Goal: Task Accomplishment & Management: Manage account settings

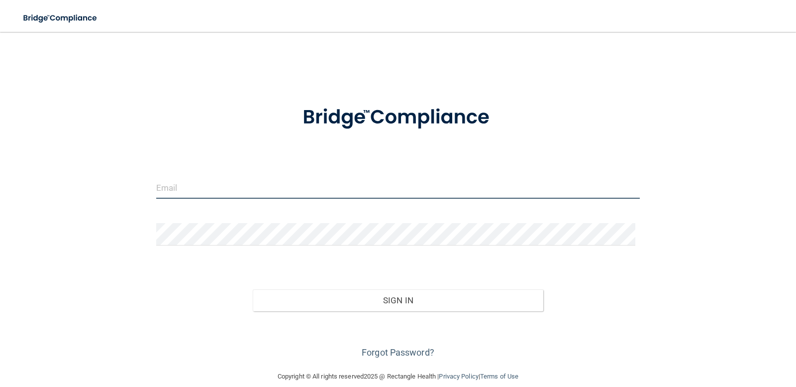
click at [211, 181] on input "email" at bounding box center [398, 187] width 484 height 22
type input "[EMAIL_ADDRESS][DOMAIN_NAME]"
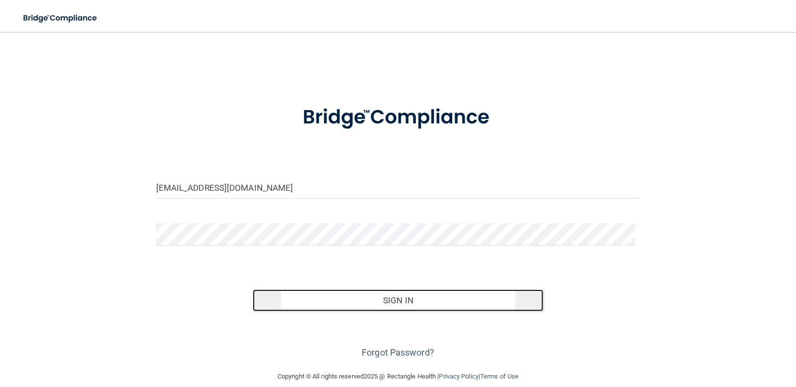
click at [509, 302] on button "Sign In" at bounding box center [398, 300] width 291 height 22
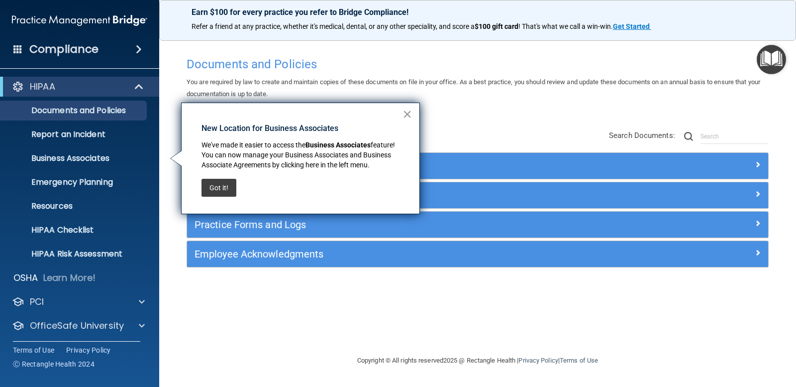
click at [411, 116] on button "×" at bounding box center [407, 114] width 9 height 16
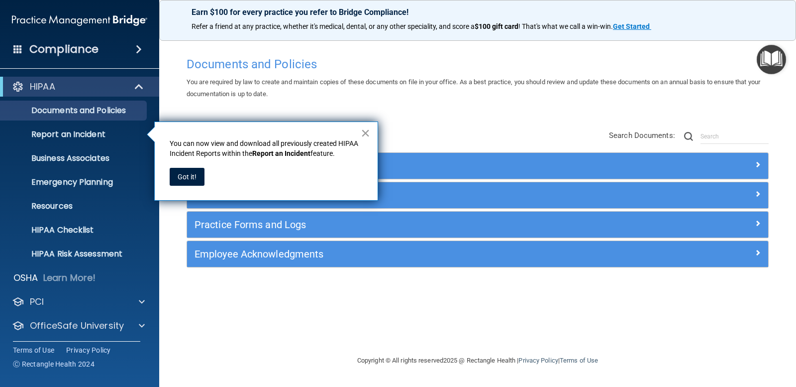
click at [370, 131] on button "×" at bounding box center [365, 133] width 9 height 16
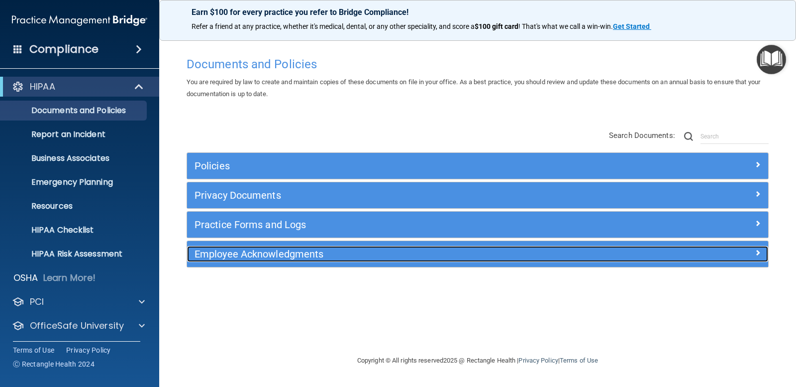
click at [238, 260] on div "Employee Acknowledgments" at bounding box center [405, 254] width 436 height 16
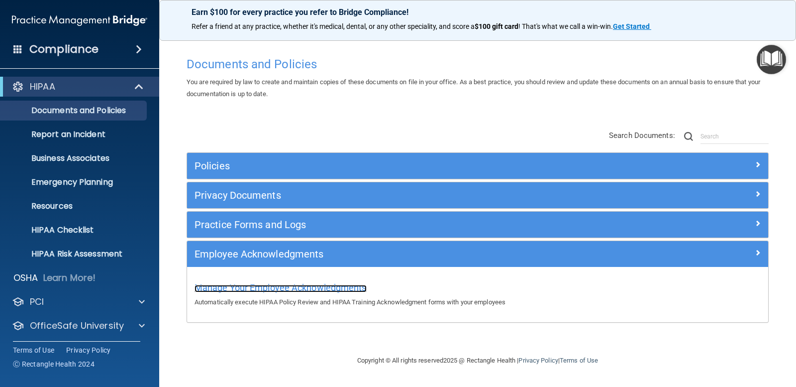
click at [276, 288] on span "Manage Your Employee Acknowledgments" at bounding box center [281, 287] width 172 height 10
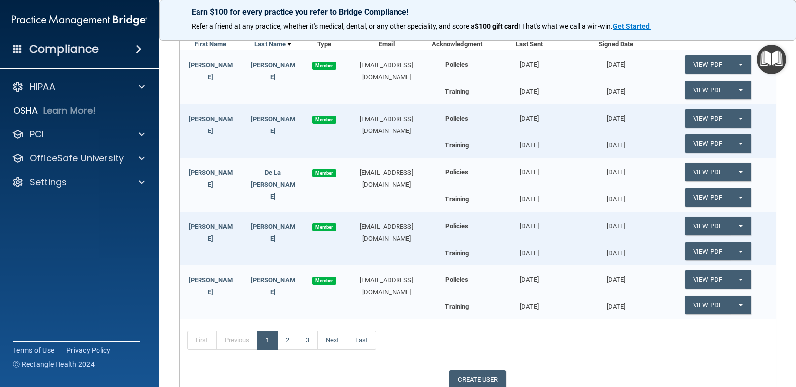
scroll to position [100, 0]
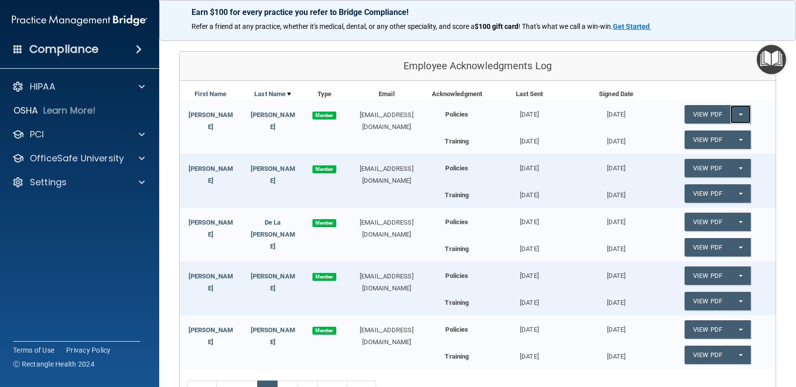
click at [738, 108] on button "Split button!" at bounding box center [741, 114] width 20 height 18
click at [638, 116] on div "[DATE]" at bounding box center [616, 110] width 87 height 20
click at [738, 139] on button "Split button!" at bounding box center [741, 139] width 20 height 18
click at [646, 130] on div "[DATE]" at bounding box center [616, 138] width 87 height 17
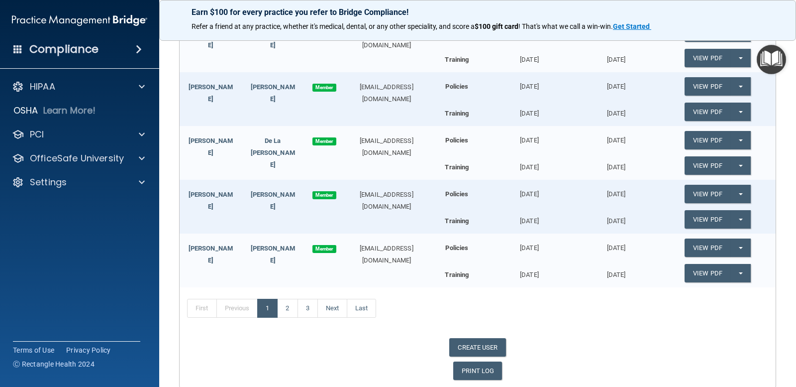
scroll to position [222, 0]
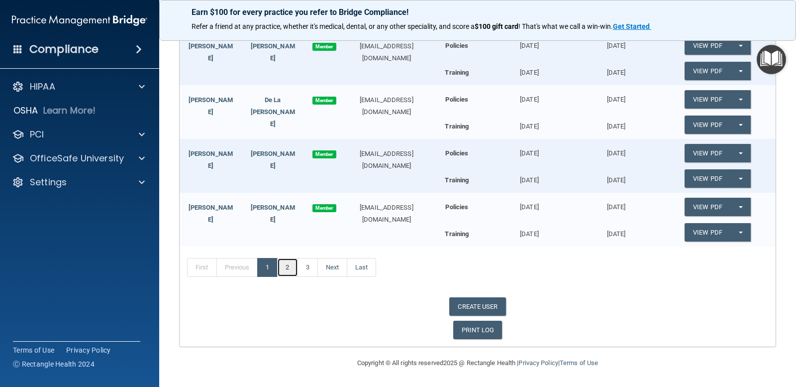
click at [293, 267] on link "2" at bounding box center [287, 267] width 20 height 19
click at [304, 266] on link "3" at bounding box center [308, 267] width 20 height 19
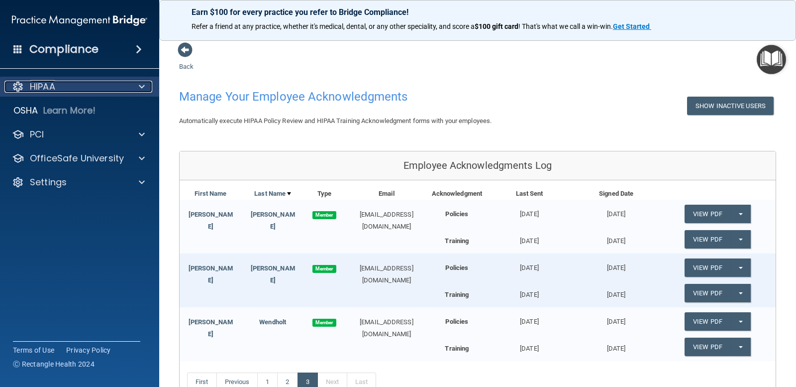
click at [101, 86] on div "HIPAA" at bounding box center [65, 87] width 123 height 12
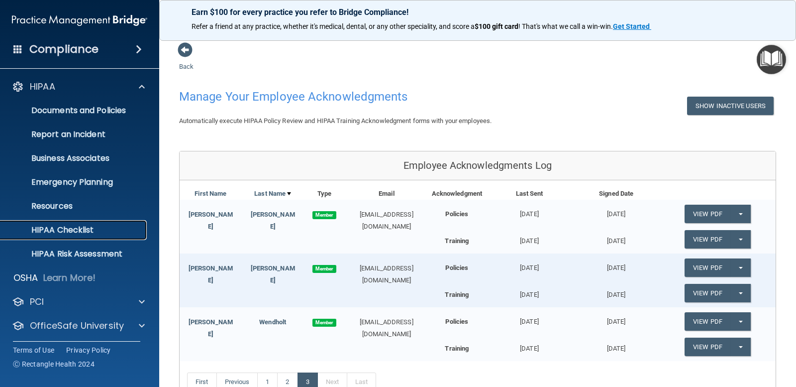
click at [97, 237] on link "HIPAA Checklist" at bounding box center [68, 230] width 157 height 20
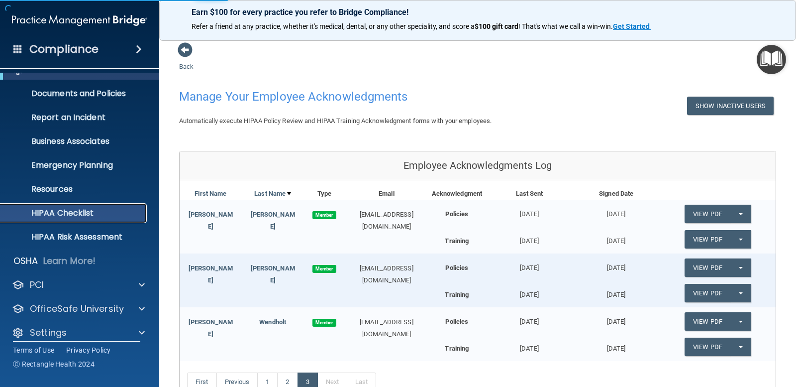
scroll to position [26, 0]
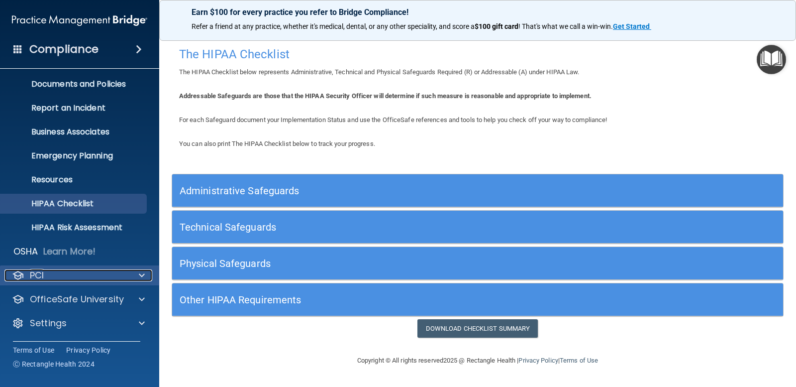
click at [141, 280] on span at bounding box center [142, 275] width 6 height 12
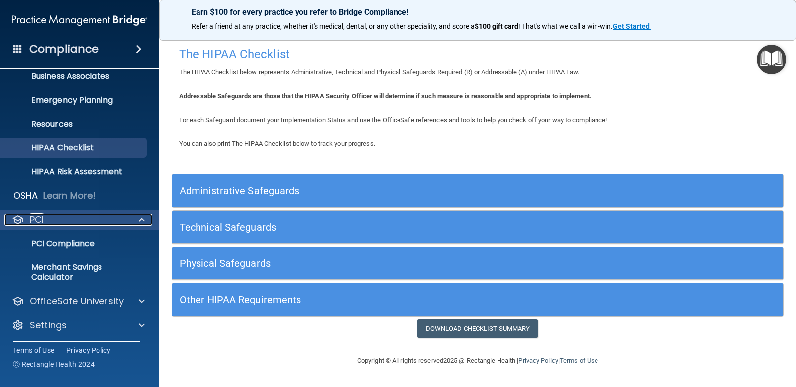
scroll to position [84, 0]
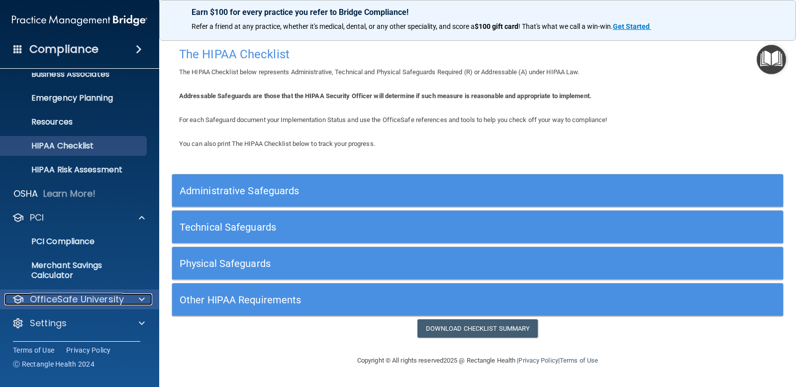
click at [132, 299] on div at bounding box center [140, 299] width 25 height 12
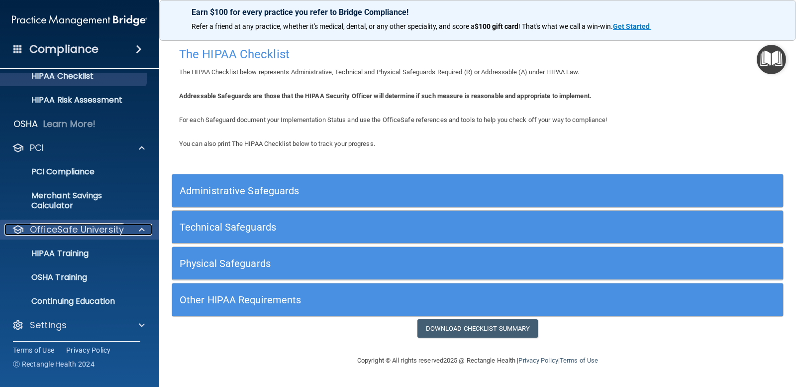
scroll to position [156, 0]
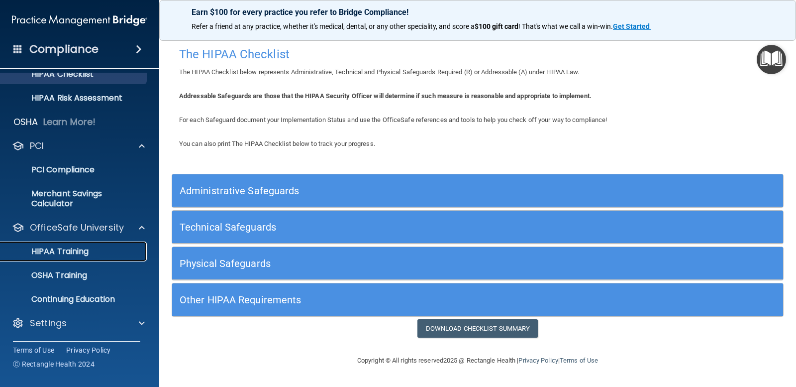
click at [75, 250] on p "HIPAA Training" at bounding box center [47, 251] width 82 height 10
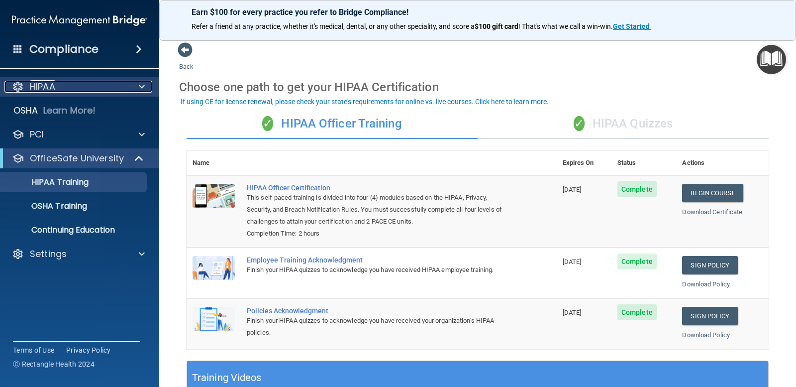
click at [76, 90] on div "HIPAA" at bounding box center [65, 87] width 123 height 12
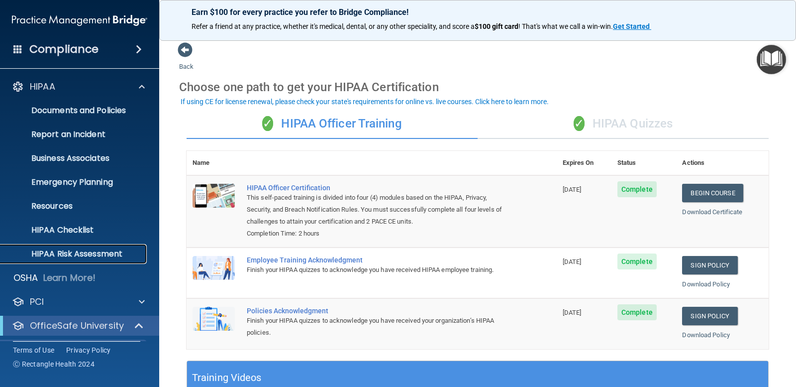
click at [101, 251] on p "HIPAA Risk Assessment" at bounding box center [74, 254] width 136 height 10
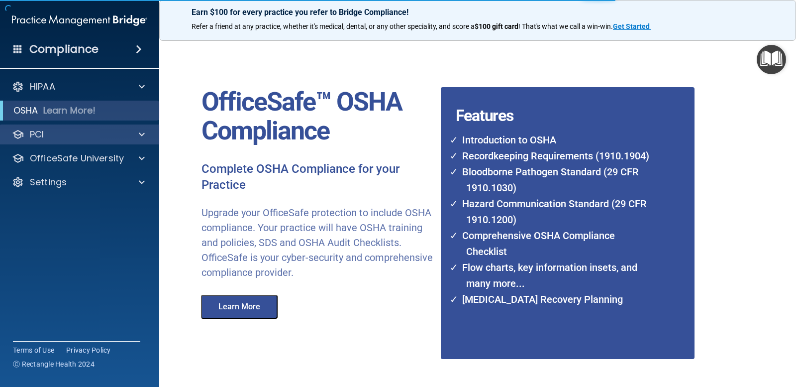
click at [80, 141] on div "PCI" at bounding box center [80, 134] width 160 height 20
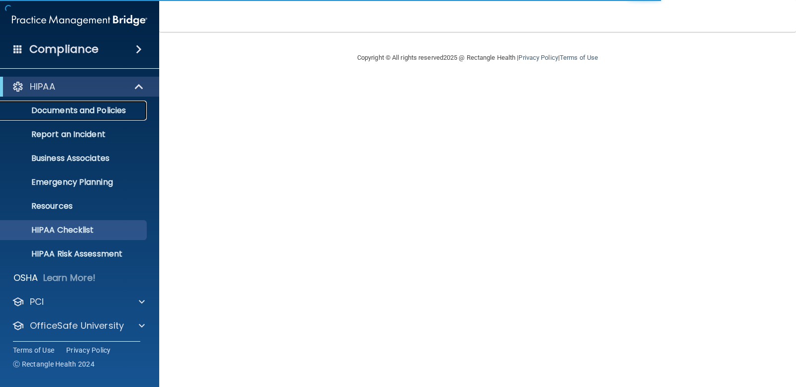
click at [104, 115] on p "Documents and Policies" at bounding box center [74, 111] width 136 height 10
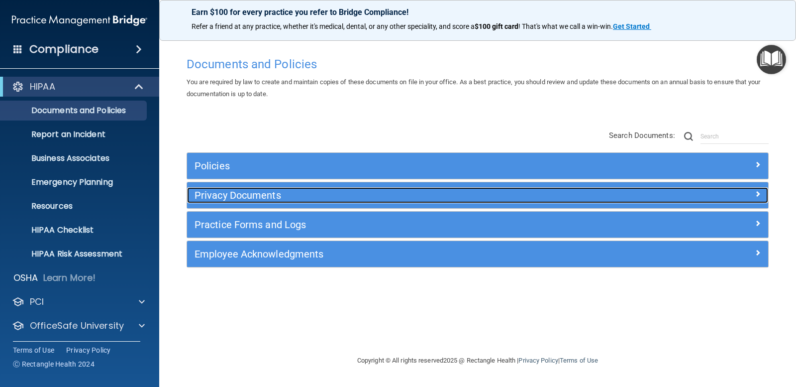
click at [352, 193] on h5 "Privacy Documents" at bounding box center [405, 195] width 421 height 11
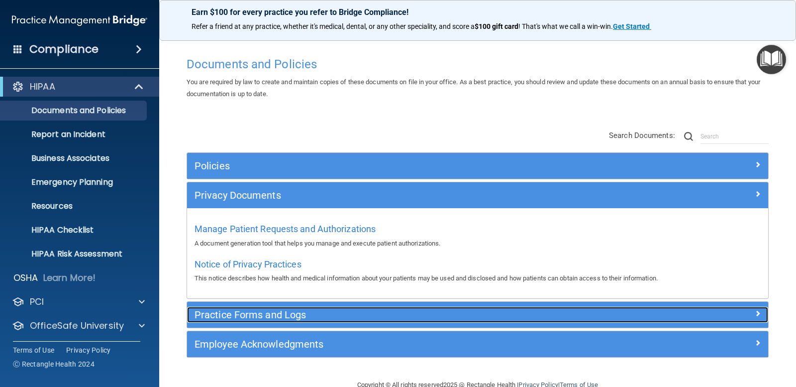
click at [281, 320] on h5 "Practice Forms and Logs" at bounding box center [405, 314] width 421 height 11
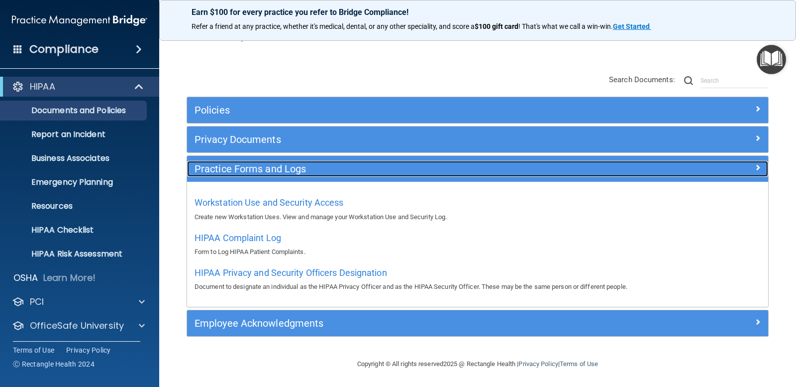
scroll to position [57, 0]
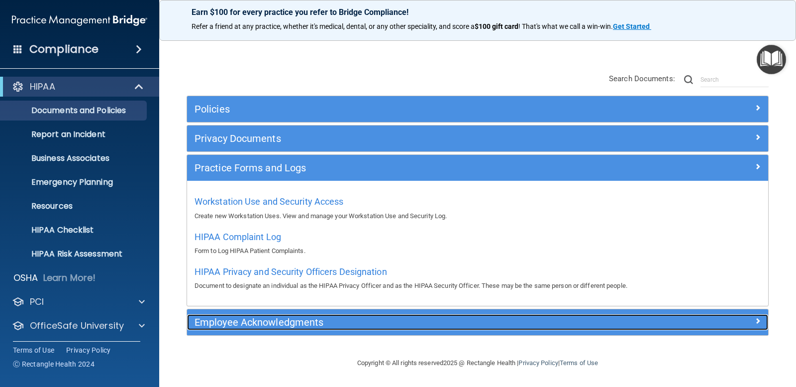
click at [288, 318] on h5 "Employee Acknowledgments" at bounding box center [405, 322] width 421 height 11
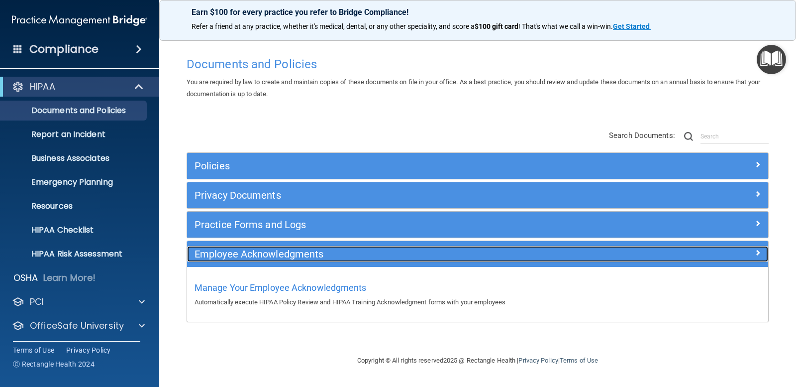
scroll to position [0, 0]
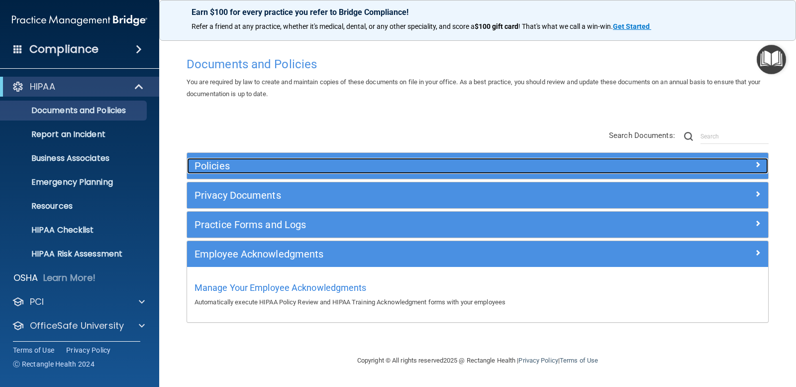
click at [280, 164] on h5 "Policies" at bounding box center [405, 165] width 421 height 11
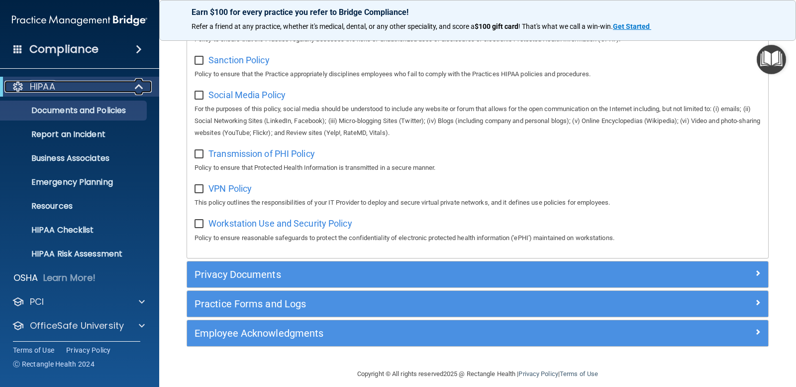
click at [137, 86] on span at bounding box center [140, 87] width 8 height 12
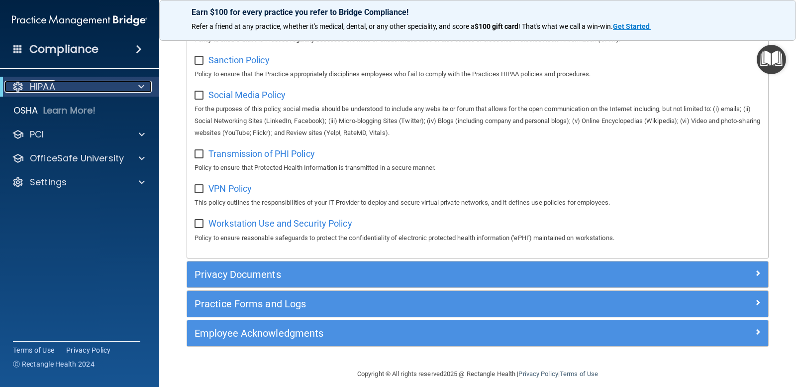
click at [137, 86] on div at bounding box center [139, 87] width 24 height 12
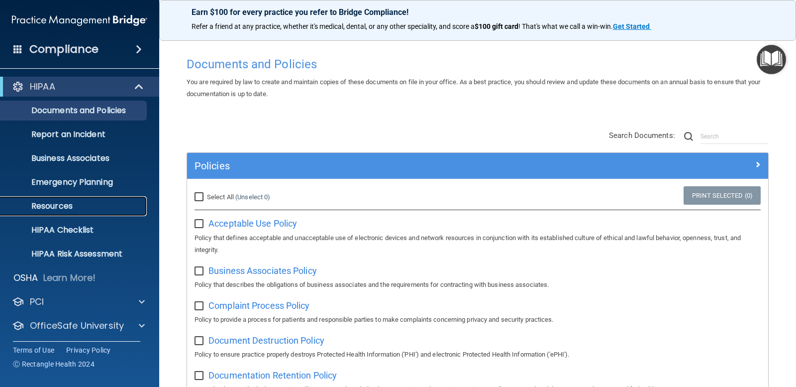
click at [92, 206] on p "Resources" at bounding box center [74, 206] width 136 height 10
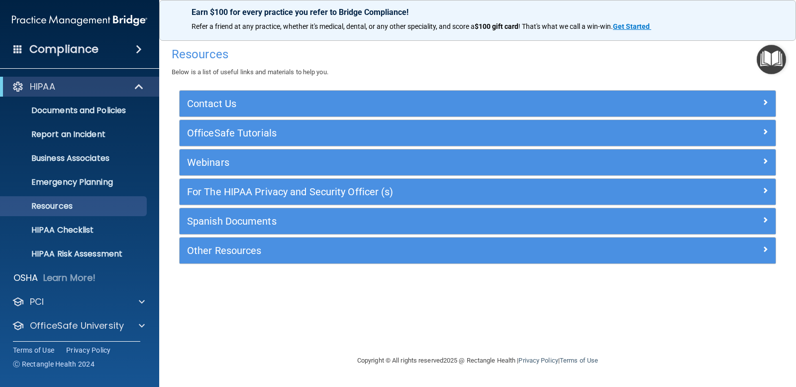
click at [140, 51] on span at bounding box center [139, 49] width 6 height 12
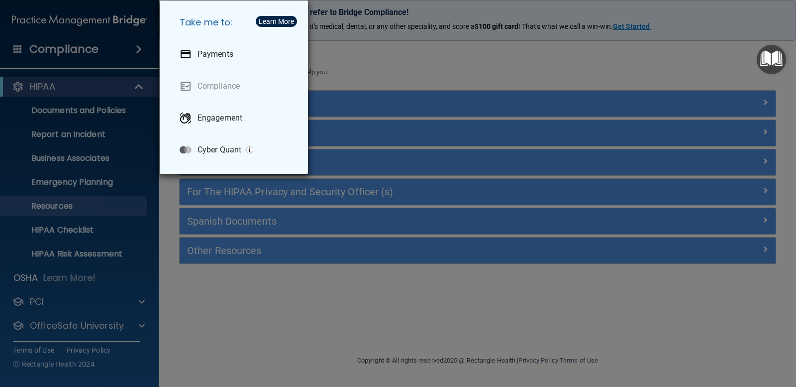
click at [140, 51] on div "Take me to: Payments Compliance Engagement Cyber Quant" at bounding box center [398, 193] width 796 height 387
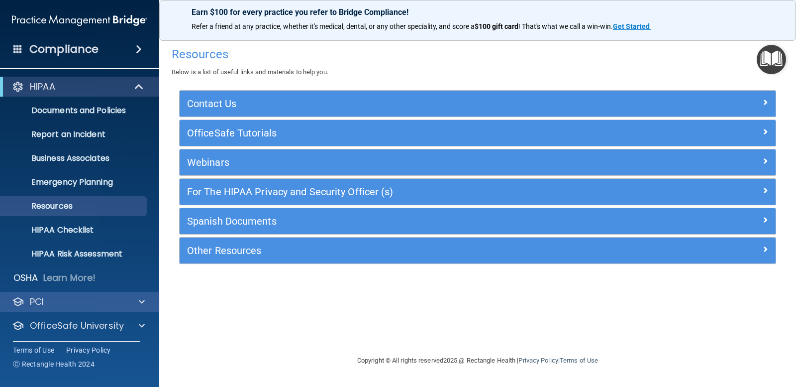
scroll to position [26, 0]
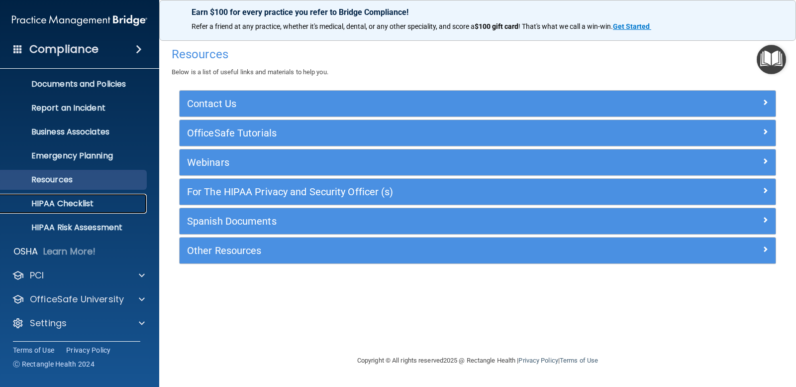
click at [79, 203] on p "HIPAA Checklist" at bounding box center [74, 204] width 136 height 10
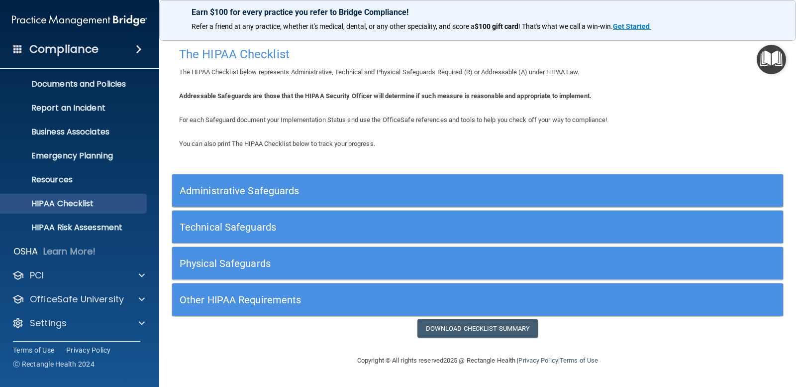
click at [269, 301] on h5 "Other HIPAA Requirements" at bounding box center [401, 299] width 443 height 11
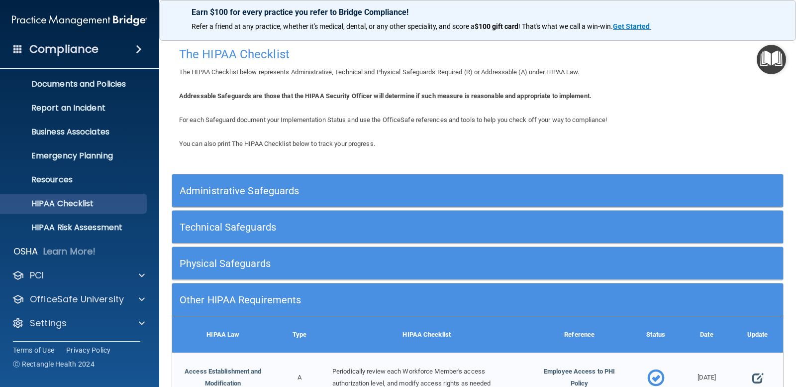
click at [241, 192] on h5 "Administrative Safeguards" at bounding box center [401, 190] width 443 height 11
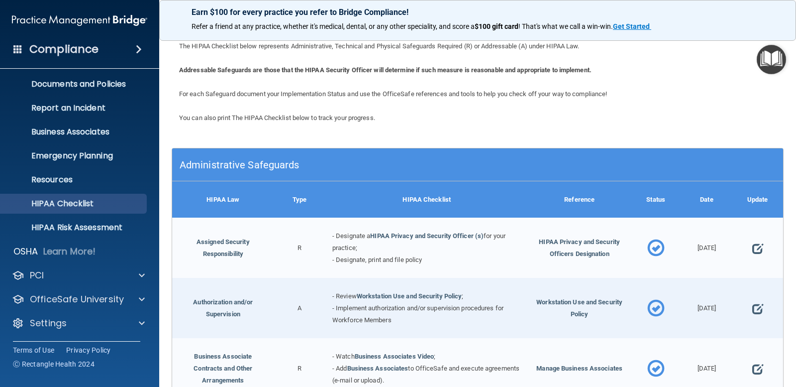
scroll to position [100, 0]
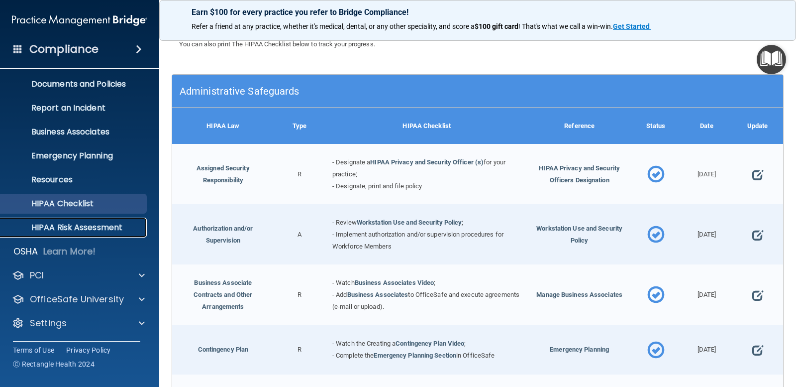
click at [95, 218] on link "HIPAA Risk Assessment" at bounding box center [68, 227] width 157 height 20
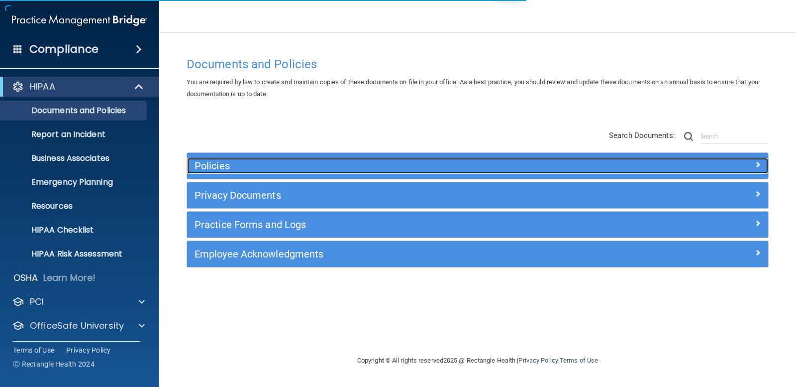
click at [428, 169] on h5 "Policies" at bounding box center [405, 165] width 421 height 11
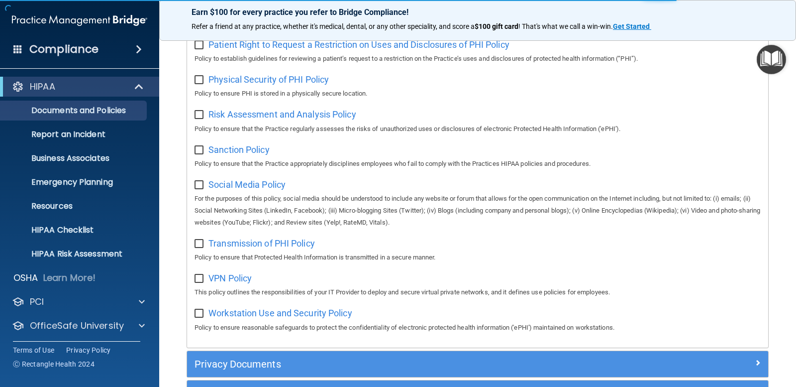
scroll to position [747, 0]
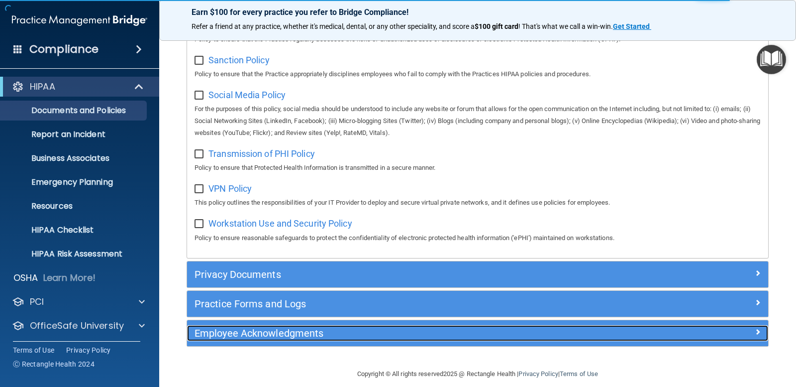
click at [242, 338] on h5 "Employee Acknowledgments" at bounding box center [405, 332] width 421 height 11
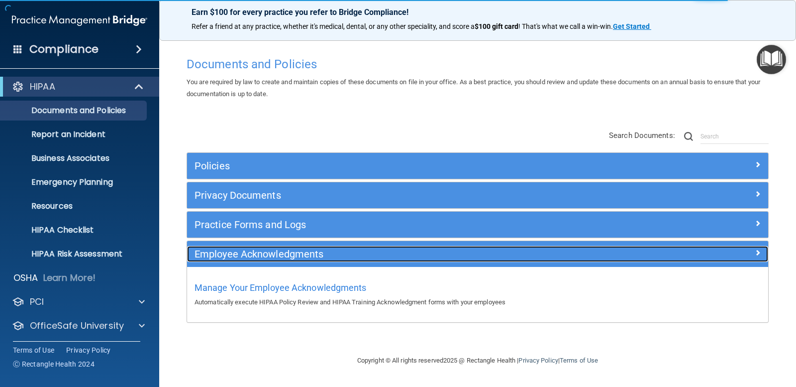
scroll to position [0, 0]
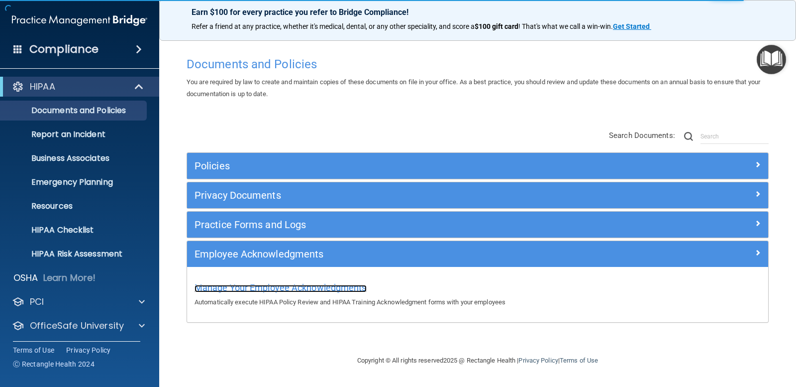
click at [316, 286] on span "Manage Your Employee Acknowledgments" at bounding box center [281, 287] width 172 height 10
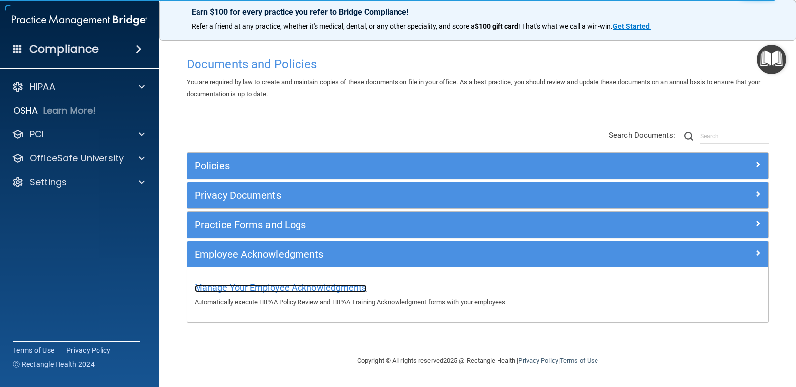
click at [326, 289] on span "Manage Your Employee Acknowledgments" at bounding box center [281, 287] width 172 height 10
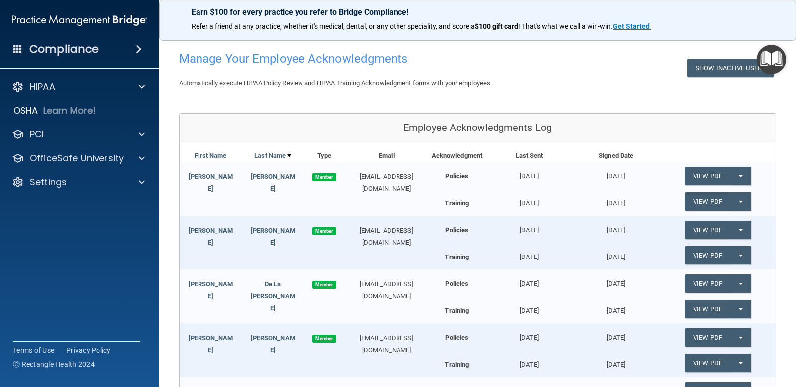
scroll to position [23, 0]
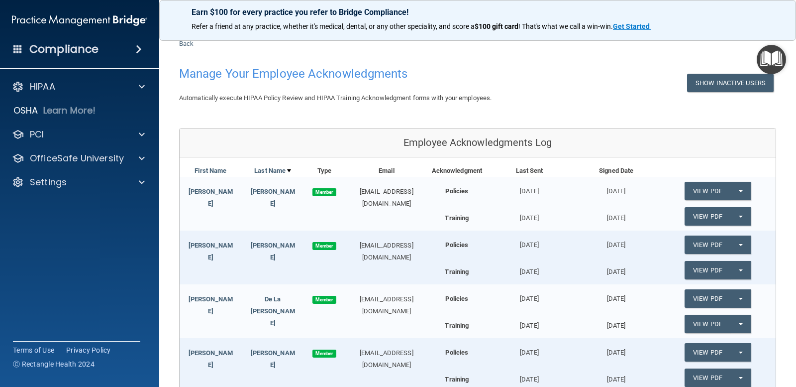
click at [773, 59] on img "Open Resource Center" at bounding box center [771, 59] width 29 height 29
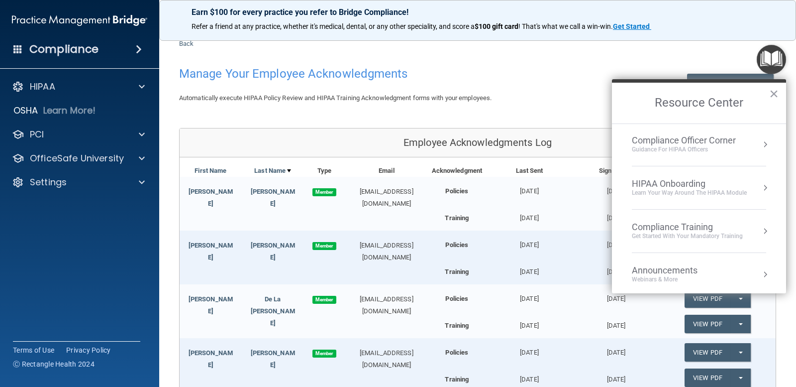
scroll to position [0, 0]
click at [668, 223] on div "Compliance Training" at bounding box center [687, 227] width 111 height 11
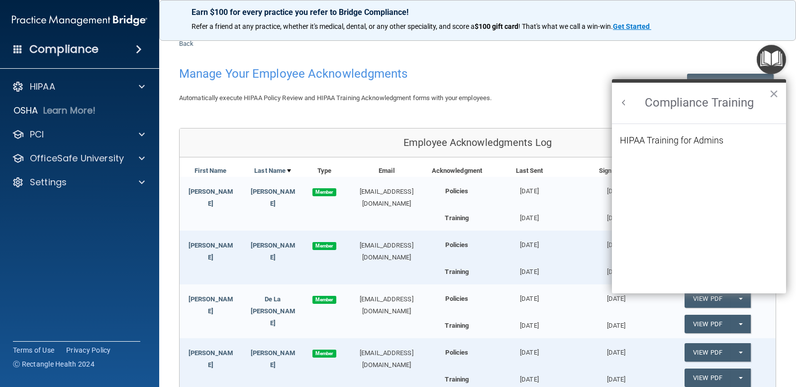
click at [623, 104] on button "Back to Resource Center Home" at bounding box center [624, 103] width 10 height 10
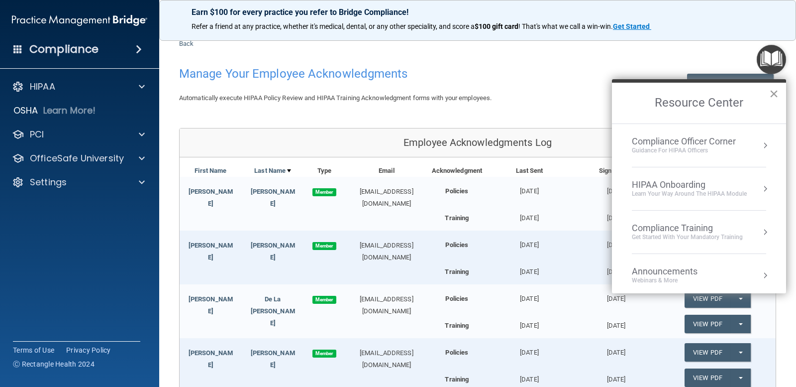
click at [777, 93] on button "×" at bounding box center [773, 94] width 9 height 16
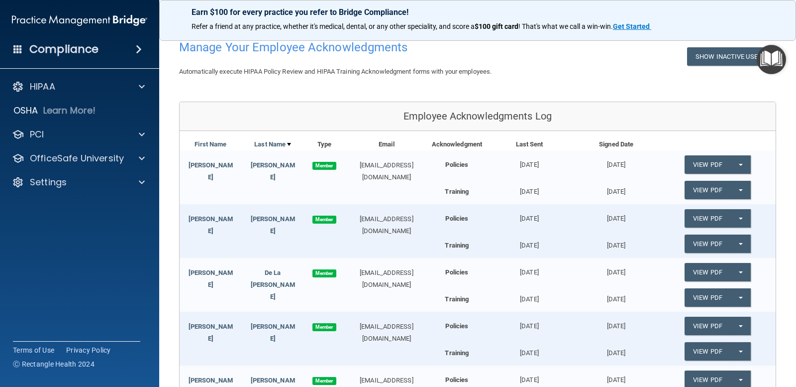
scroll to position [73, 0]
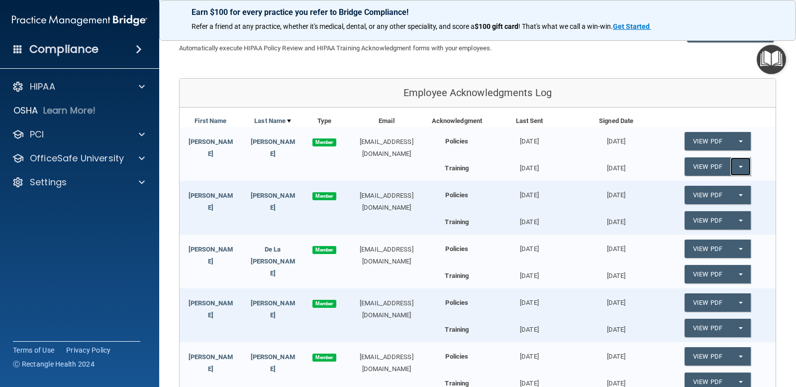
click at [731, 165] on button "Split button!" at bounding box center [741, 166] width 20 height 18
click at [741, 140] on button "Split button!" at bounding box center [741, 141] width 20 height 18
click at [725, 158] on link "Update Acknowledgment" at bounding box center [731, 161] width 92 height 15
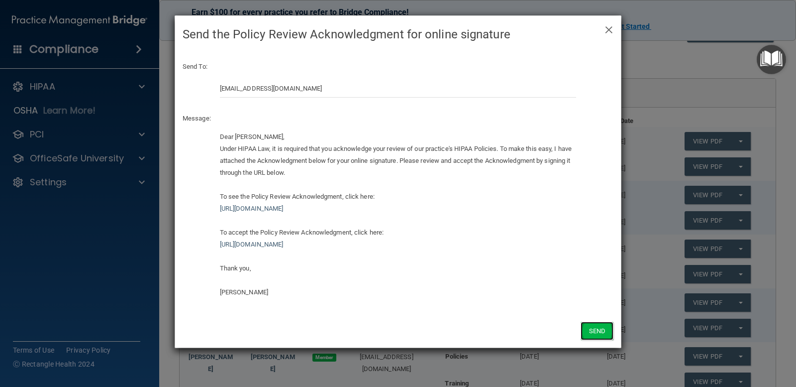
click at [597, 333] on button "Send" at bounding box center [597, 331] width 33 height 18
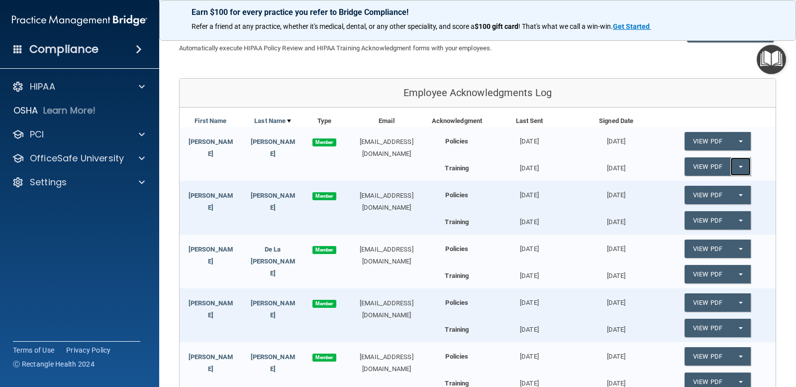
click at [741, 171] on button "Split button!" at bounding box center [741, 166] width 20 height 18
click at [724, 191] on link "Update Acknowledgment" at bounding box center [731, 186] width 92 height 15
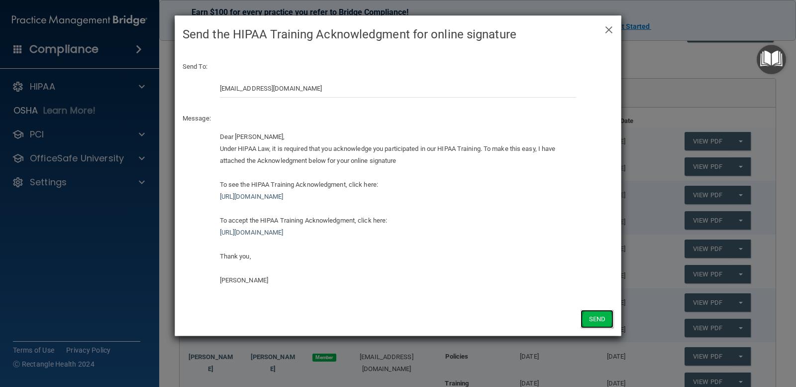
click at [594, 316] on button "Send" at bounding box center [597, 319] width 33 height 18
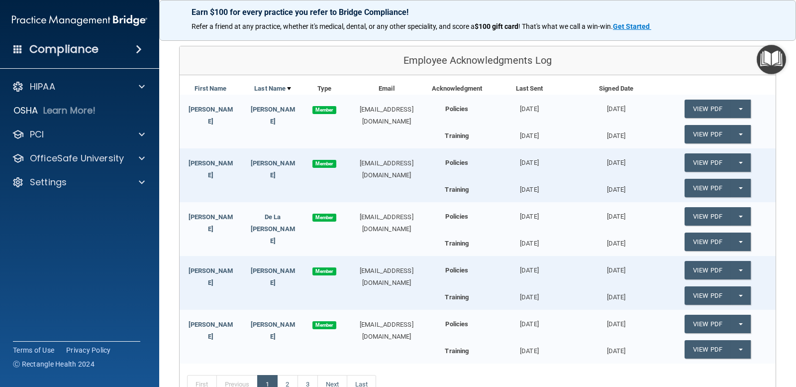
scroll to position [122, 0]
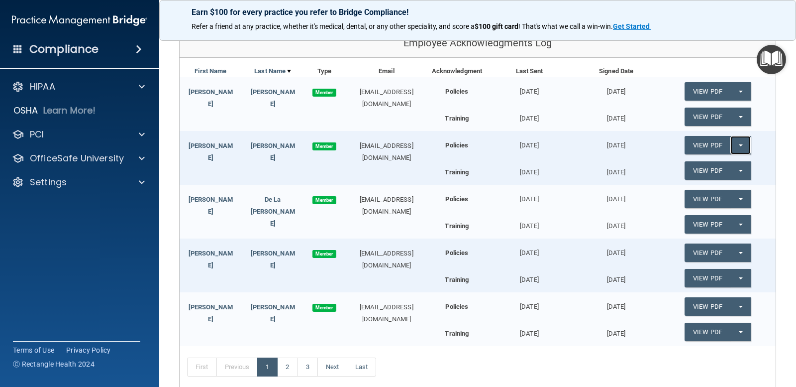
click at [739, 145] on span "button" at bounding box center [741, 145] width 4 height 2
click at [727, 164] on link "Update Acknowledgment" at bounding box center [731, 165] width 92 height 15
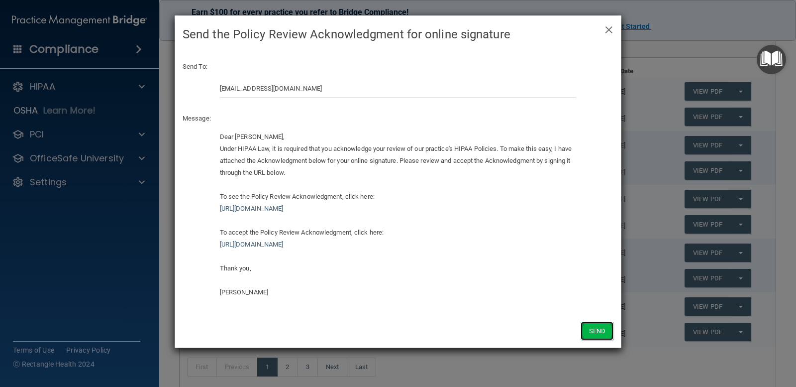
click at [591, 332] on button "Send" at bounding box center [597, 331] width 33 height 18
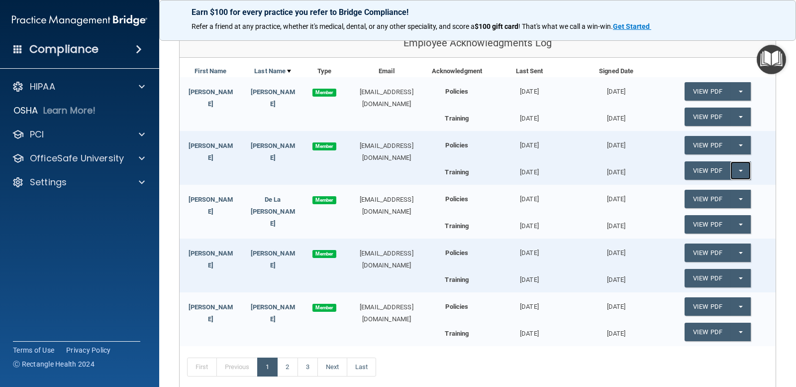
click at [735, 168] on button "Split button!" at bounding box center [741, 170] width 20 height 18
click at [731, 191] on link "Update Acknowledgment" at bounding box center [731, 190] width 92 height 15
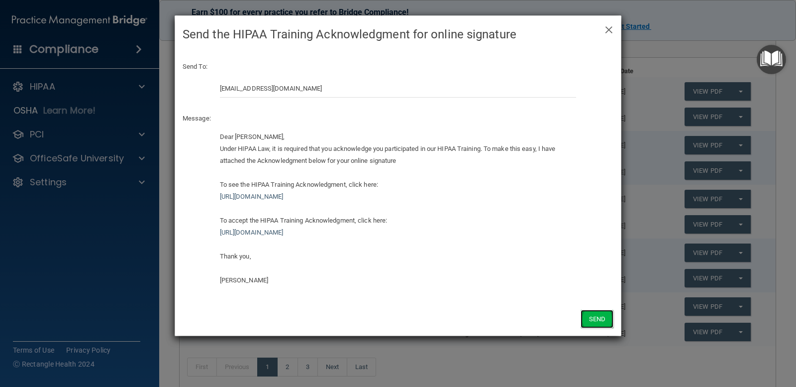
click at [599, 316] on button "Send" at bounding box center [597, 319] width 33 height 18
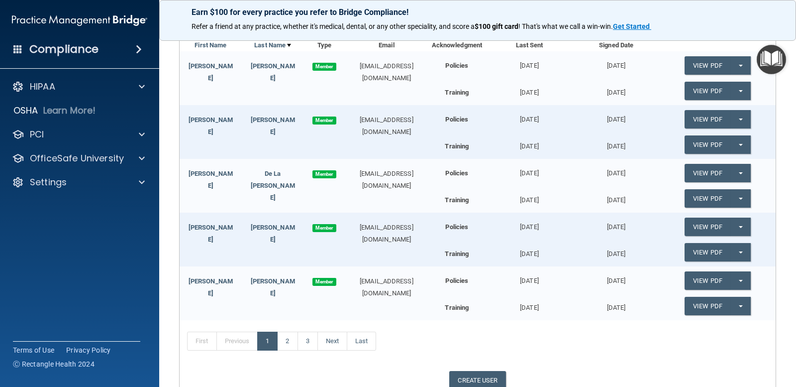
scroll to position [172, 0]
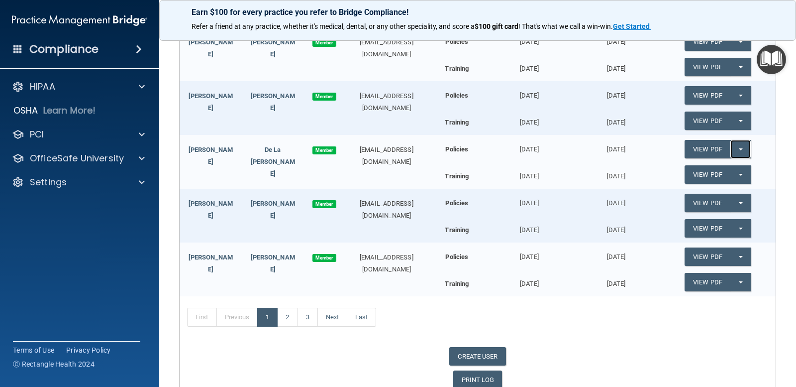
click at [739, 148] on span "button" at bounding box center [741, 149] width 4 height 2
click at [731, 168] on link "Update Acknowledgment" at bounding box center [731, 169] width 92 height 15
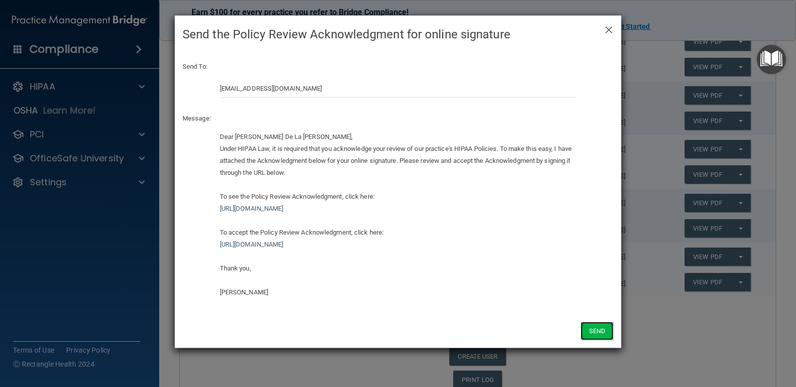
click at [606, 325] on button "Send" at bounding box center [597, 331] width 33 height 18
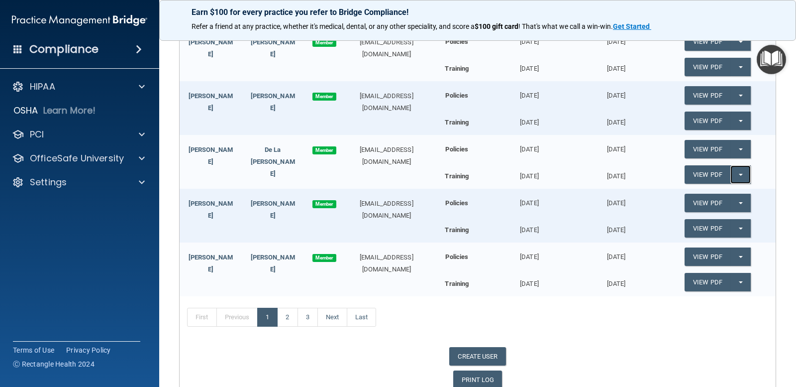
click at [739, 176] on button "Split button!" at bounding box center [741, 174] width 20 height 18
click at [713, 200] on link "Update Acknowledgment" at bounding box center [731, 194] width 92 height 15
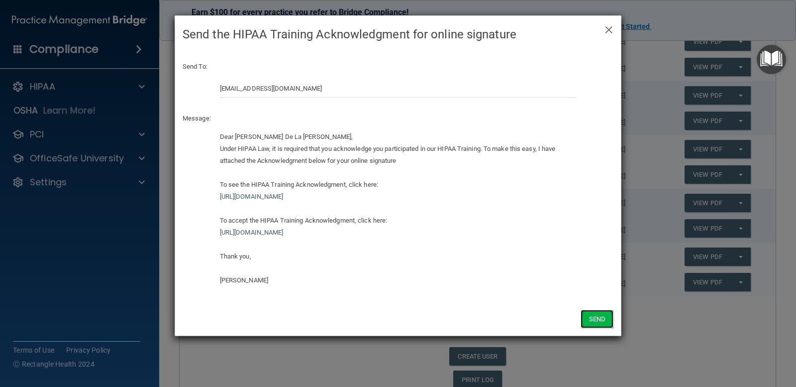
click at [607, 323] on button "Send" at bounding box center [597, 319] width 33 height 18
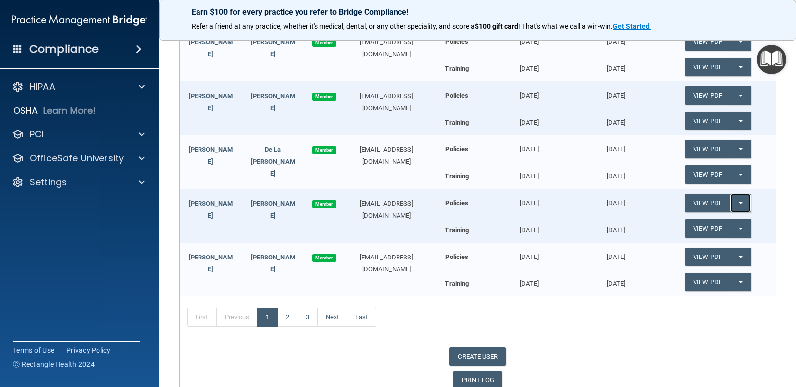
click at [739, 208] on button "Split button!" at bounding box center [741, 203] width 20 height 18
click at [736, 224] on link "Update Acknowledgment" at bounding box center [731, 222] width 92 height 15
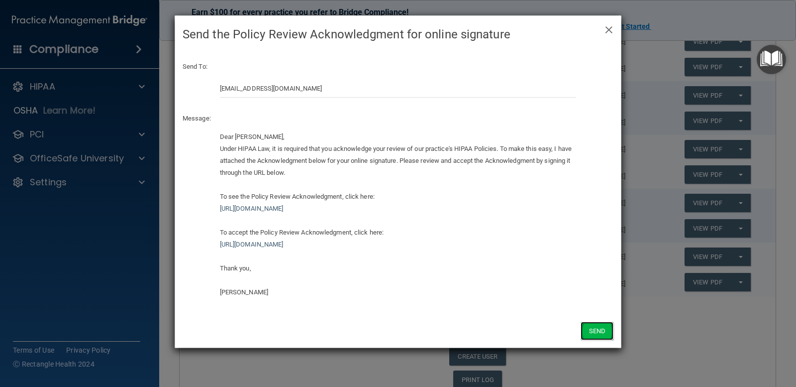
click at [586, 331] on button "Send" at bounding box center [597, 331] width 33 height 18
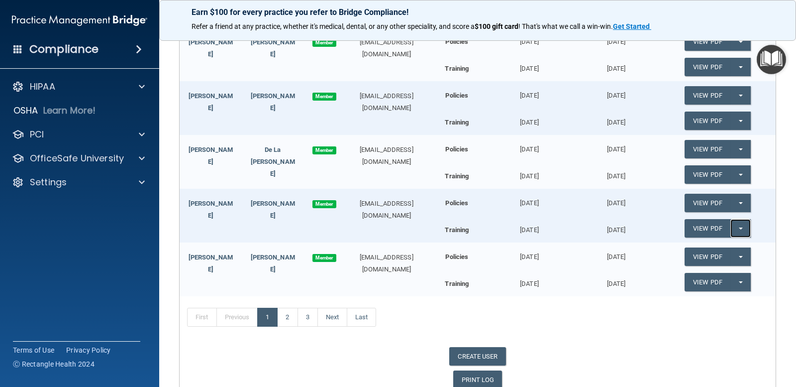
click at [733, 227] on button "Split button!" at bounding box center [741, 228] width 20 height 18
click at [714, 248] on link "Update Acknowledgment" at bounding box center [731, 248] width 92 height 15
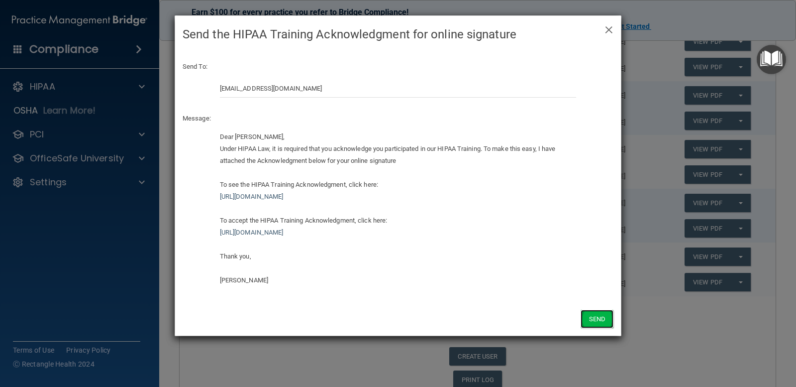
click at [601, 316] on button "Send" at bounding box center [597, 319] width 33 height 18
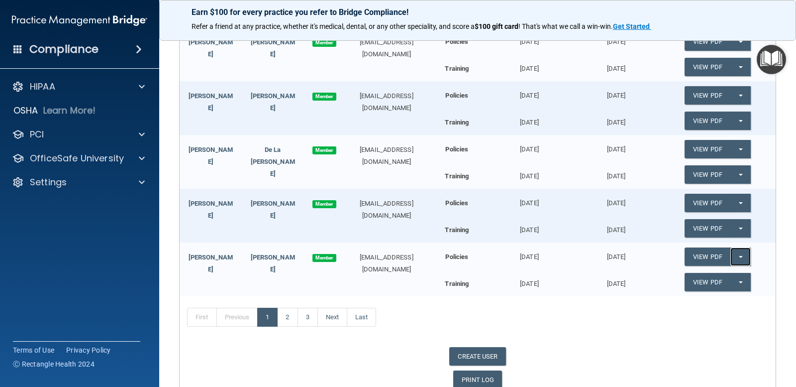
click at [732, 254] on button "Split button!" at bounding box center [741, 256] width 20 height 18
click at [718, 277] on link "Update Acknowledgment" at bounding box center [731, 276] width 92 height 15
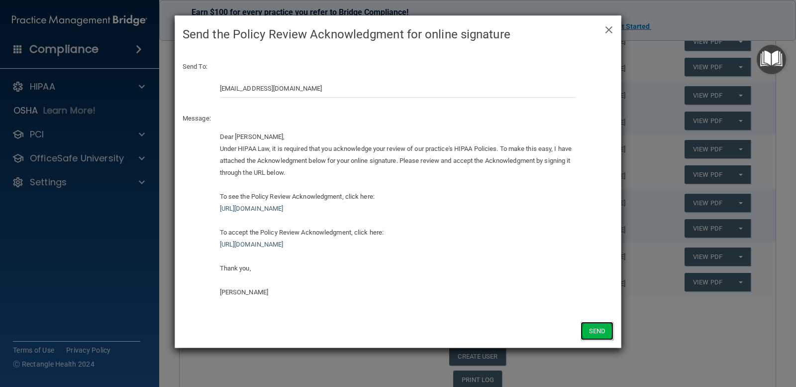
click at [609, 327] on button "Send" at bounding box center [597, 331] width 33 height 18
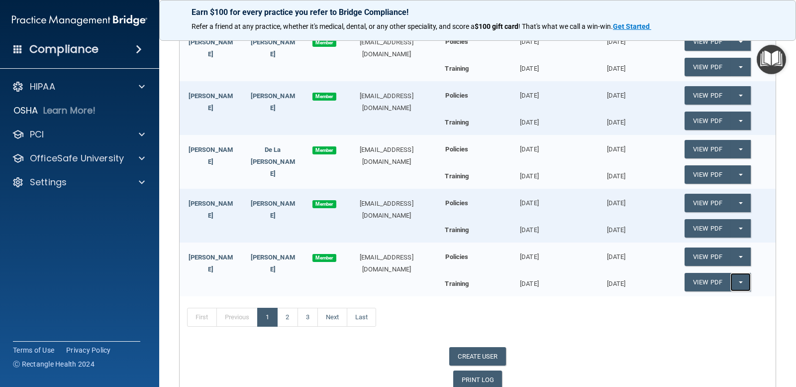
click at [735, 285] on button "Split button!" at bounding box center [741, 282] width 20 height 18
click at [710, 300] on link "Update Acknowledgment" at bounding box center [731, 302] width 92 height 15
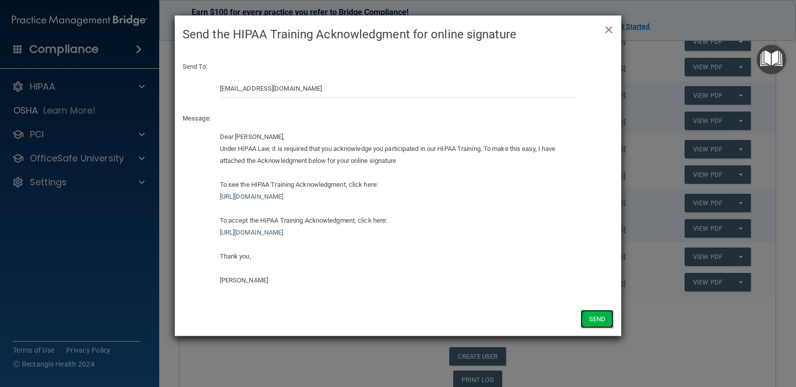
click at [607, 319] on button "Send" at bounding box center [597, 319] width 33 height 18
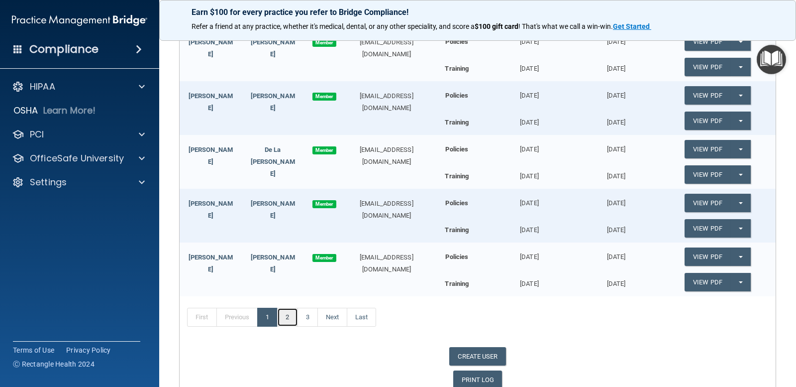
click at [288, 316] on link "2" at bounding box center [287, 317] width 20 height 19
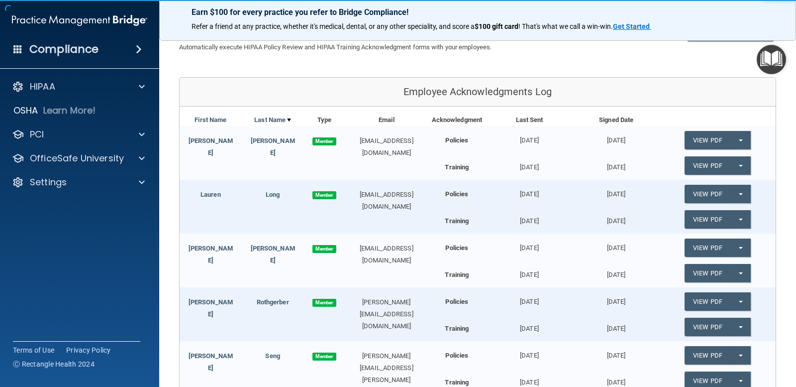
scroll to position [73, 0]
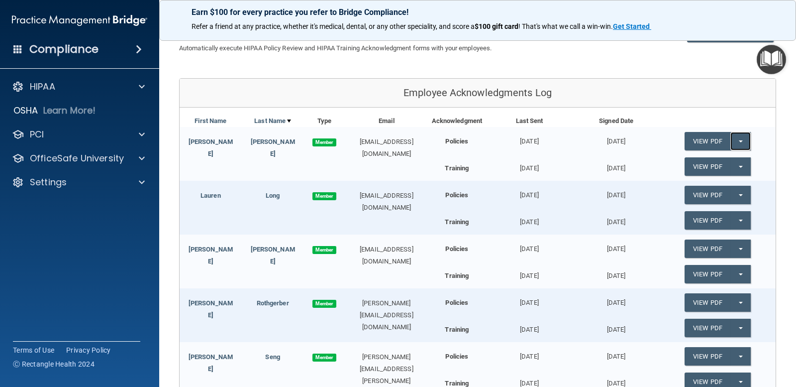
click at [734, 143] on button "Split button!" at bounding box center [741, 141] width 20 height 18
click at [740, 163] on link "Update Acknowledgment" at bounding box center [731, 161] width 92 height 15
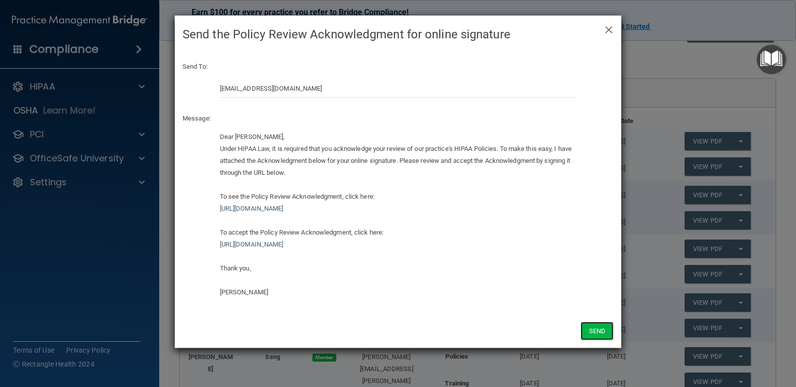
drag, startPoint x: 592, startPoint y: 328, endPoint x: 594, endPoint y: 290, distance: 38.4
click at [591, 329] on button "Send" at bounding box center [597, 331] width 33 height 18
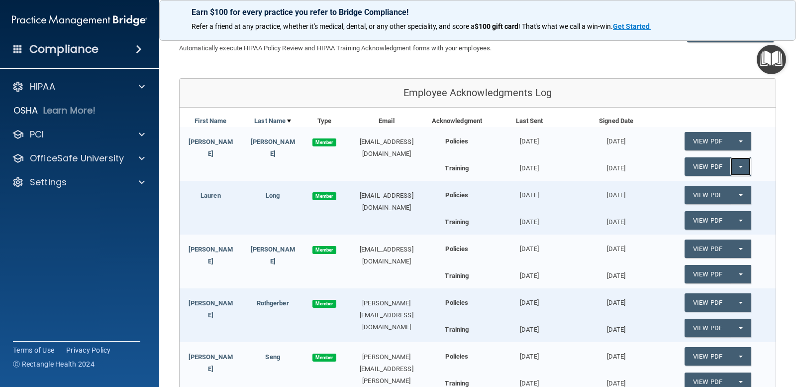
click at [738, 168] on button "Split button!" at bounding box center [741, 166] width 20 height 18
click at [740, 181] on link "Update Acknowledgment" at bounding box center [731, 186] width 92 height 15
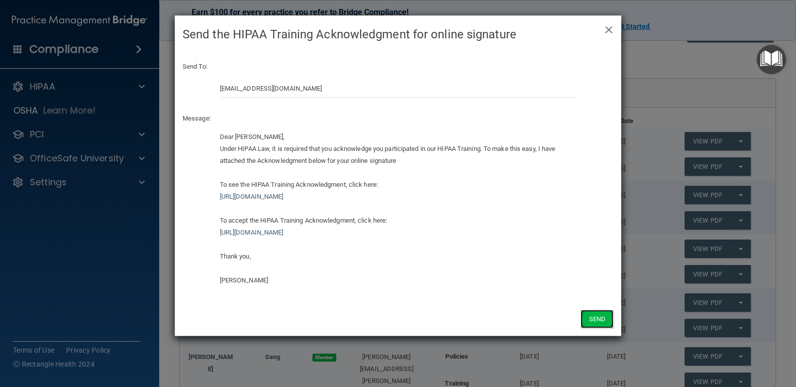
click at [609, 328] on button "Send" at bounding box center [597, 319] width 33 height 18
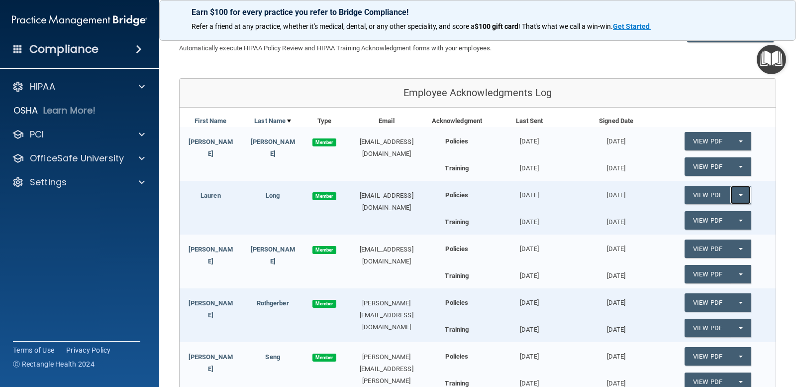
click at [739, 194] on span "button" at bounding box center [741, 195] width 4 height 2
click at [733, 216] on link "Update Acknowledgment" at bounding box center [731, 215] width 92 height 15
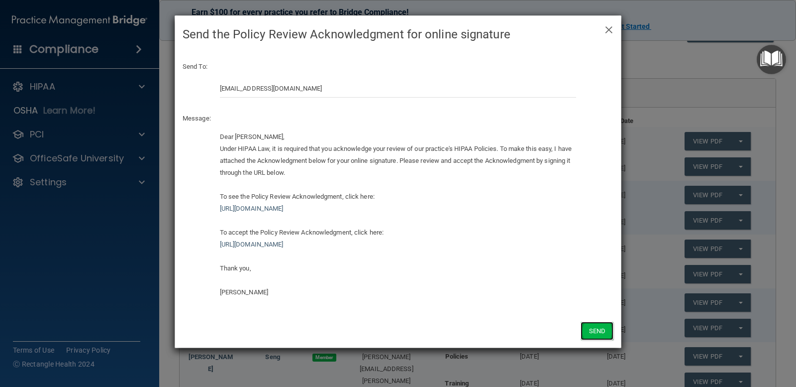
click at [602, 330] on button "Send" at bounding box center [597, 331] width 33 height 18
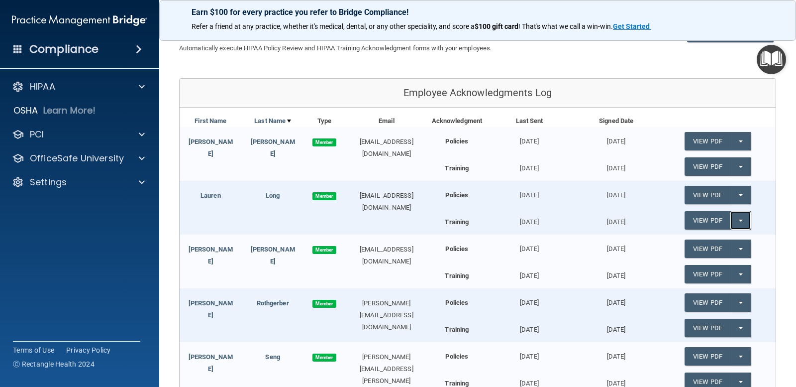
click at [735, 224] on button "Split button!" at bounding box center [741, 220] width 20 height 18
click at [739, 237] on link "Update Acknowledgment" at bounding box center [731, 240] width 92 height 15
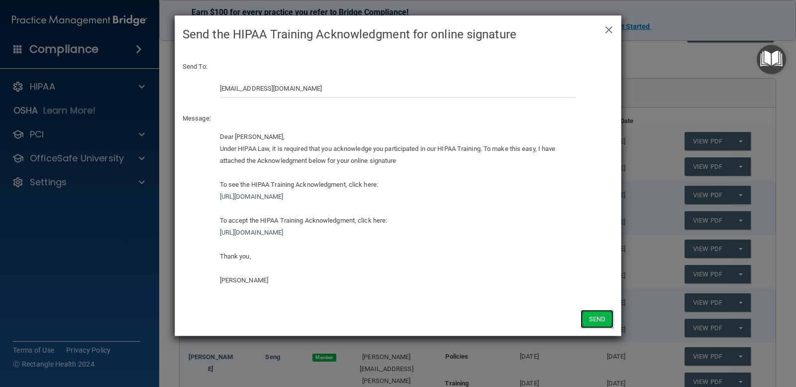
click at [605, 316] on button "Send" at bounding box center [597, 319] width 33 height 18
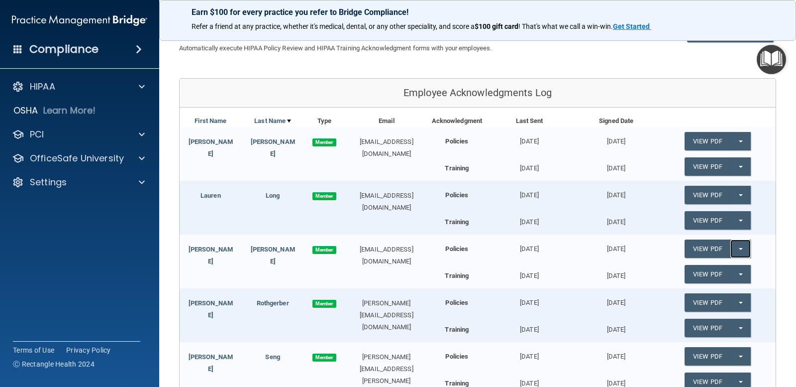
click at [734, 252] on button "Split button!" at bounding box center [741, 248] width 20 height 18
click at [736, 269] on link "Update Acknowledgment" at bounding box center [731, 268] width 92 height 15
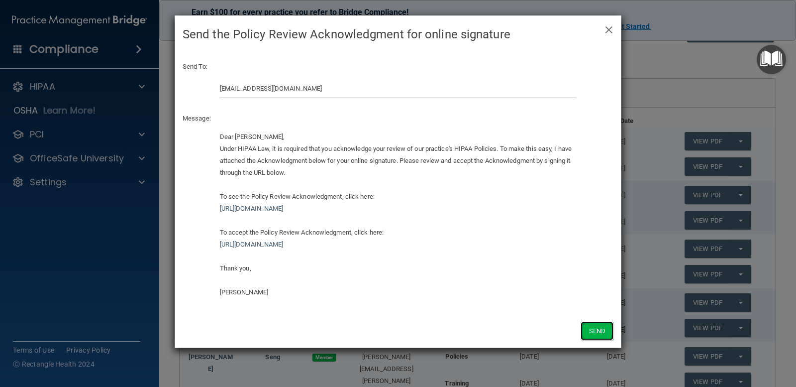
click at [590, 325] on button "Send" at bounding box center [597, 331] width 33 height 18
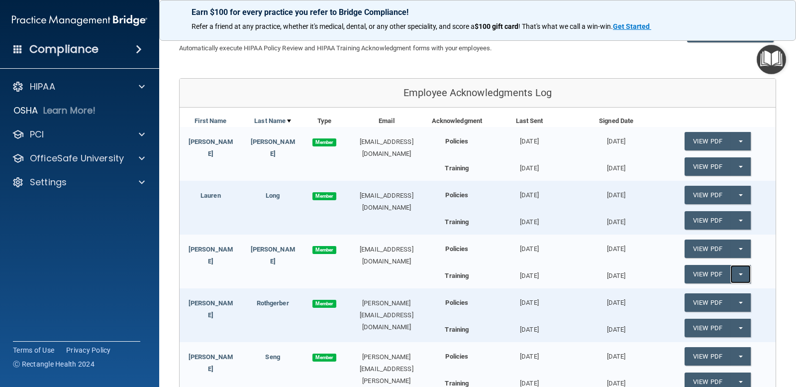
click at [738, 275] on button "Split button!" at bounding box center [741, 274] width 20 height 18
click at [714, 298] on link "Update Acknowledgment" at bounding box center [731, 294] width 92 height 15
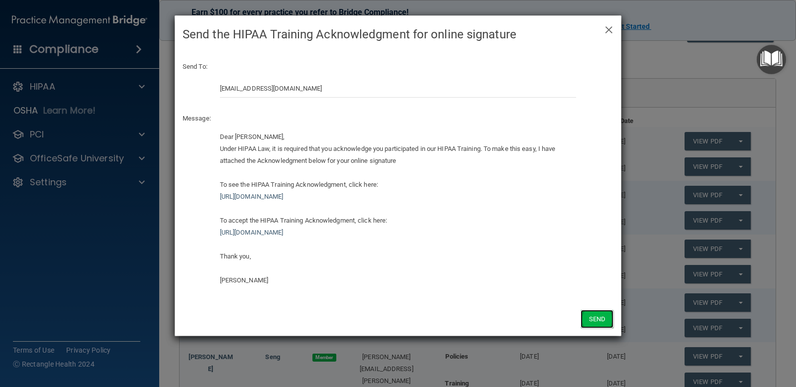
click at [595, 319] on button "Send" at bounding box center [597, 319] width 33 height 18
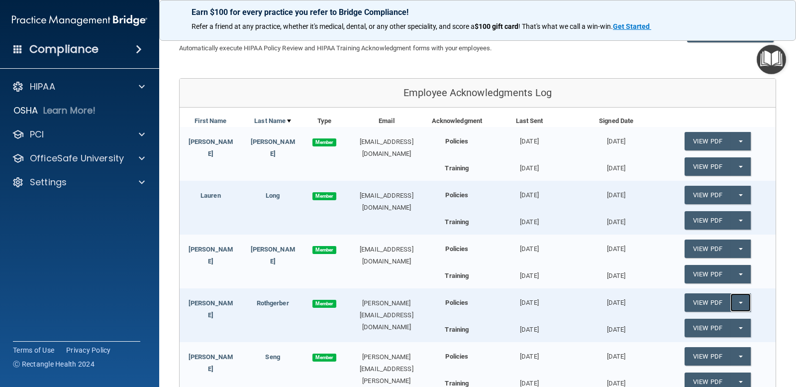
click at [735, 301] on button "Split button!" at bounding box center [741, 302] width 20 height 18
click at [732, 319] on link "Update Acknowledgment" at bounding box center [731, 322] width 92 height 15
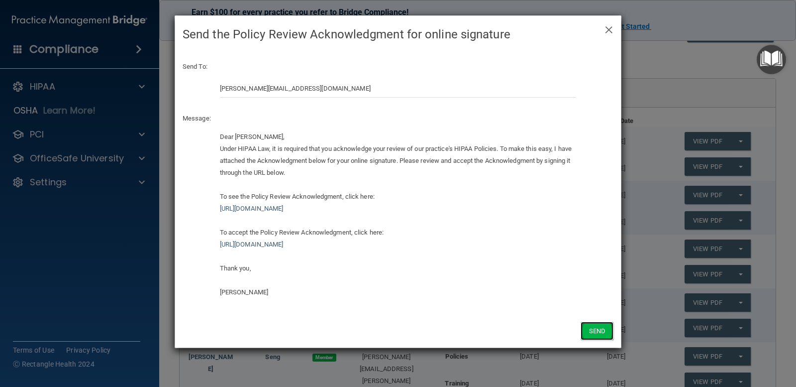
click at [604, 333] on button "Send" at bounding box center [597, 331] width 33 height 18
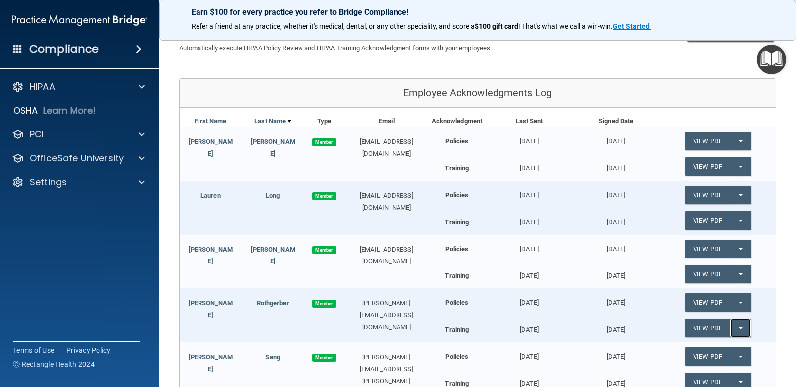
click at [732, 330] on button "Split button!" at bounding box center [741, 328] width 20 height 18
click at [730, 347] on link "Update Acknowledgment" at bounding box center [731, 347] width 92 height 15
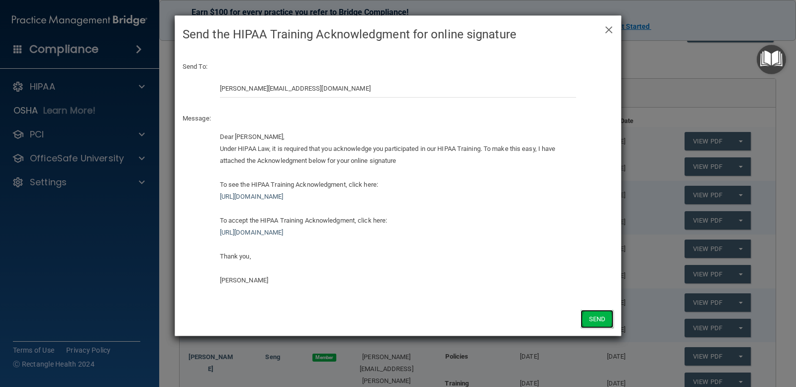
click at [600, 318] on button "Send" at bounding box center [597, 319] width 33 height 18
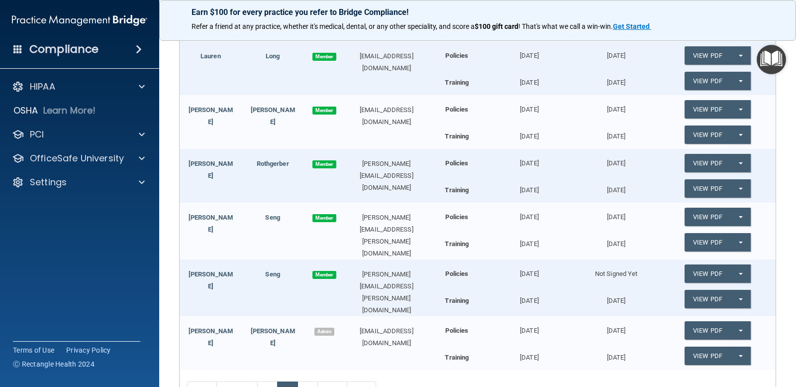
scroll to position [222, 0]
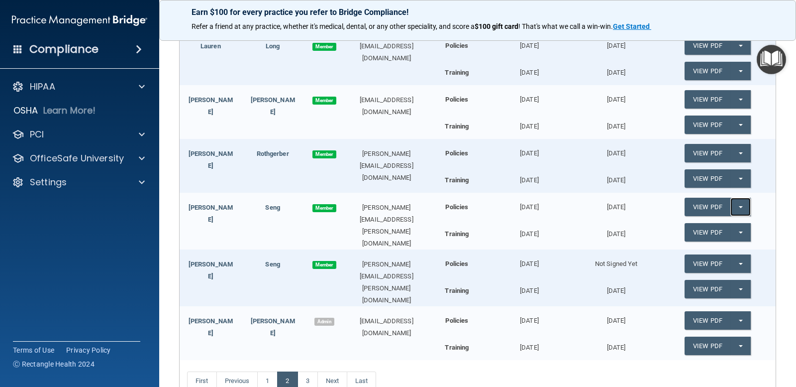
click at [742, 206] on button "Split button!" at bounding box center [741, 207] width 20 height 18
click at [742, 225] on link "Update Acknowledgment" at bounding box center [731, 226] width 92 height 15
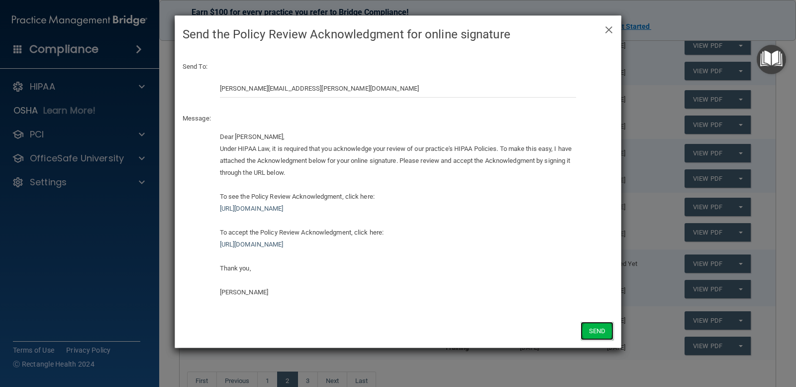
click at [586, 331] on button "Send" at bounding box center [597, 331] width 33 height 18
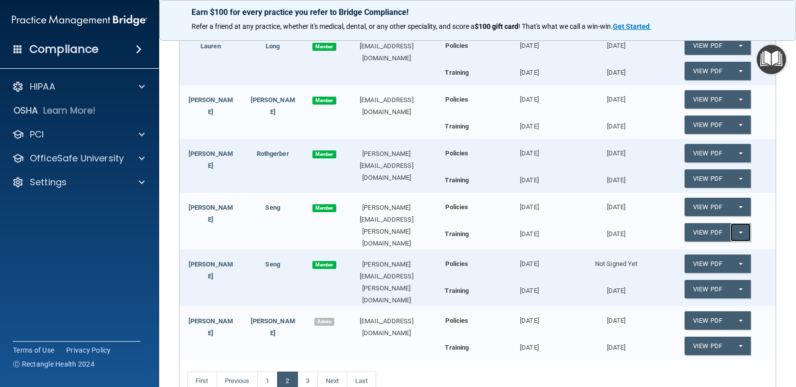
click at [731, 228] on button "Split button!" at bounding box center [741, 232] width 20 height 18
click at [711, 249] on link "Update Acknowledgment" at bounding box center [731, 252] width 92 height 15
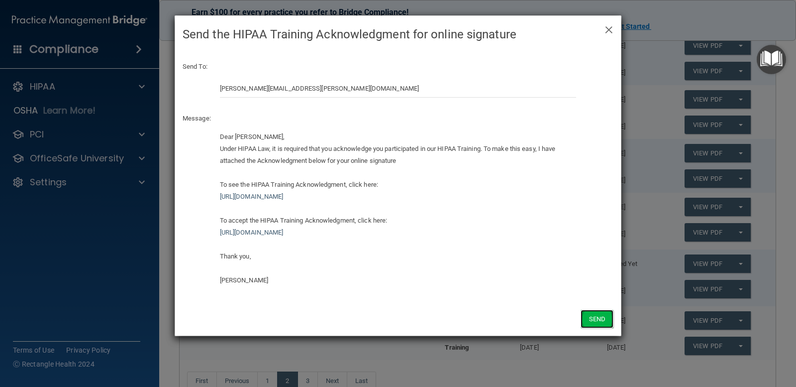
click at [606, 317] on button "Send" at bounding box center [597, 319] width 33 height 18
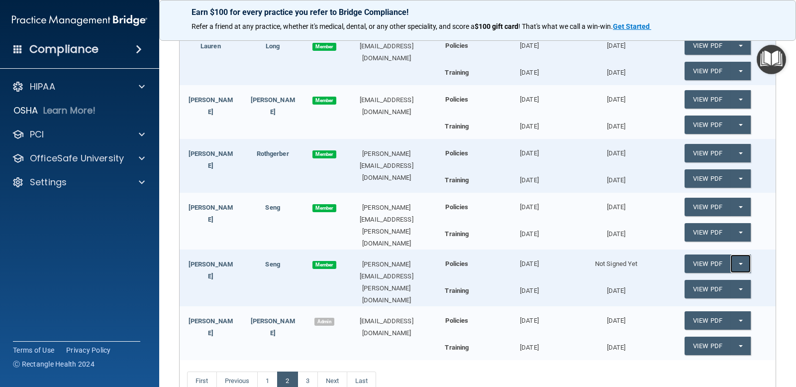
click at [737, 266] on button "Split button!" at bounding box center [741, 263] width 20 height 18
click at [731, 284] on link "Send Acknowledgment" at bounding box center [728, 283] width 86 height 15
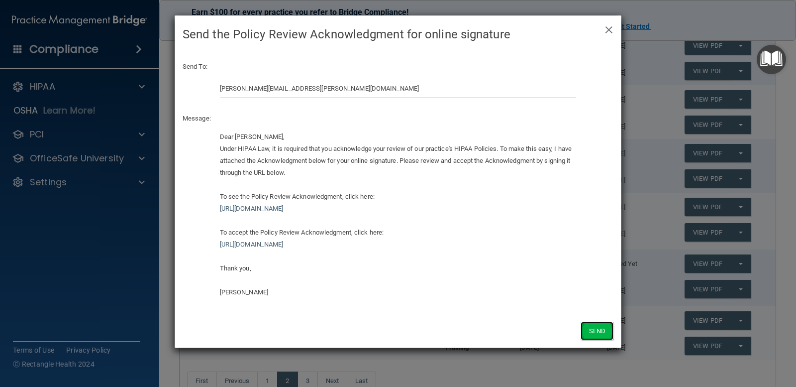
click at [602, 331] on button "Send" at bounding box center [597, 331] width 33 height 18
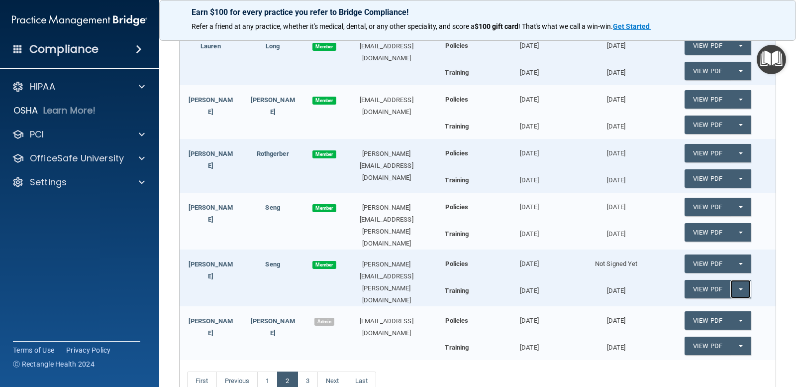
click at [739, 288] on span "button" at bounding box center [741, 289] width 4 height 2
click at [740, 304] on link "Update Acknowledgment" at bounding box center [731, 309] width 92 height 15
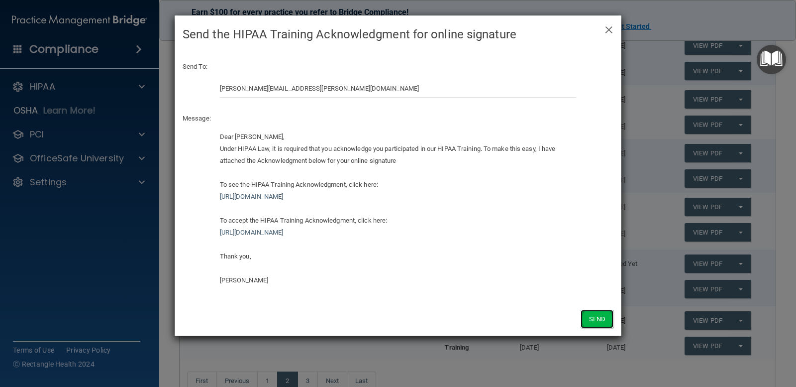
click at [601, 323] on button "Send" at bounding box center [597, 319] width 33 height 18
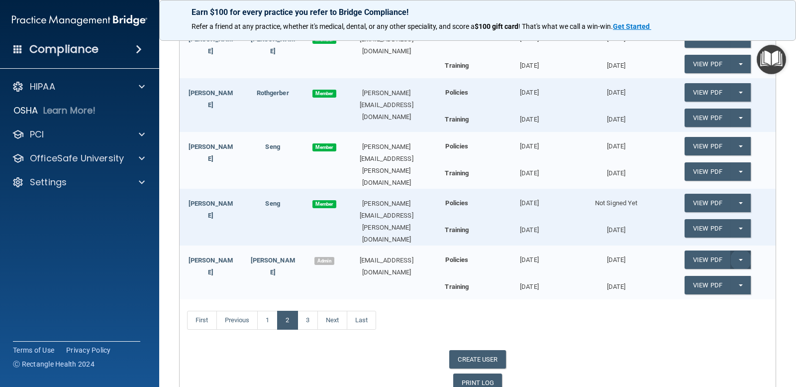
scroll to position [322, 0]
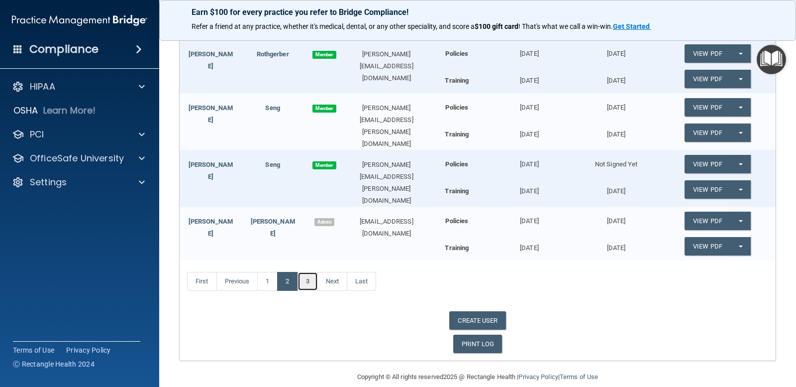
click at [305, 276] on link "3" at bounding box center [308, 281] width 20 height 19
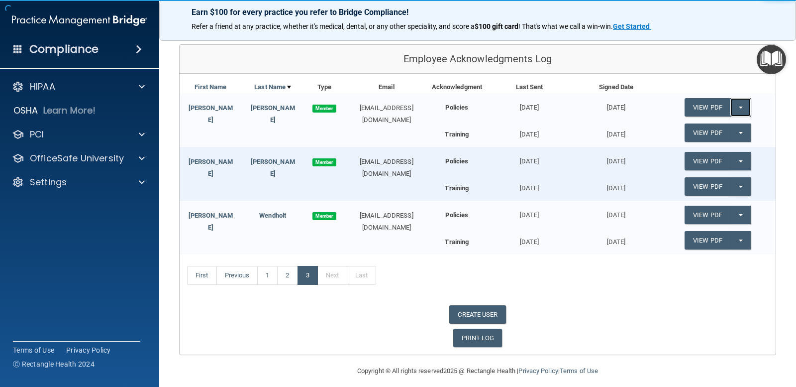
click at [732, 107] on button "Split button!" at bounding box center [741, 107] width 20 height 18
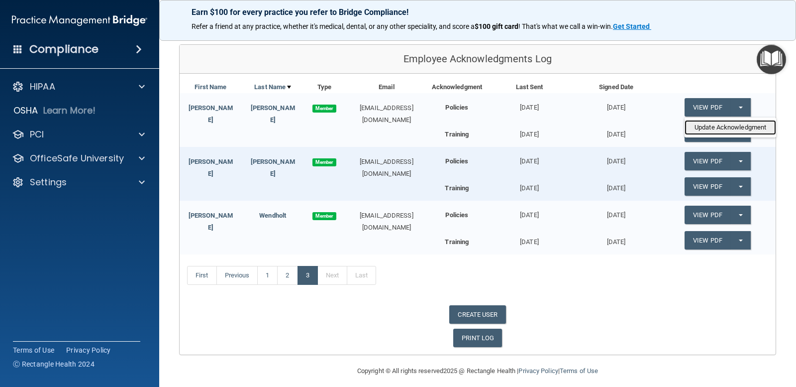
click at [732, 132] on link "Update Acknowledgment" at bounding box center [731, 127] width 92 height 15
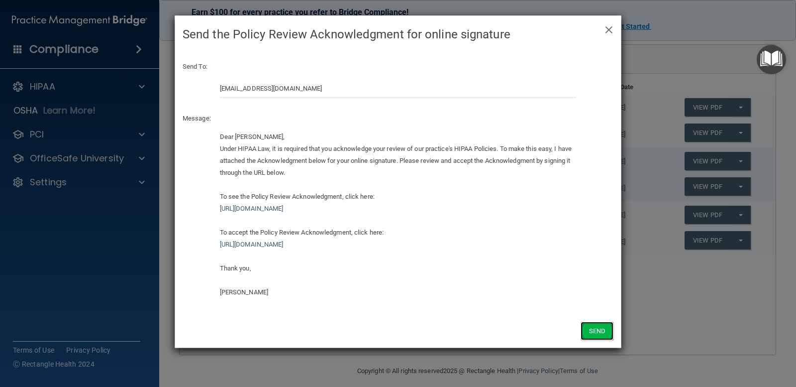
click at [587, 327] on button "Send" at bounding box center [597, 331] width 33 height 18
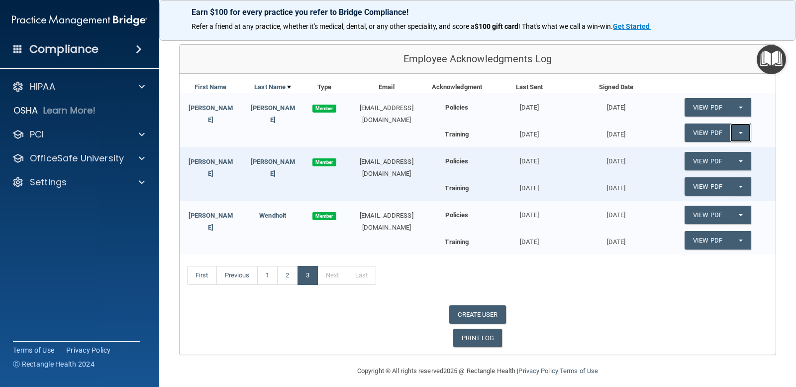
click at [737, 133] on button "Split button!" at bounding box center [741, 132] width 20 height 18
click at [732, 154] on link "Update Acknowledgment" at bounding box center [731, 152] width 92 height 15
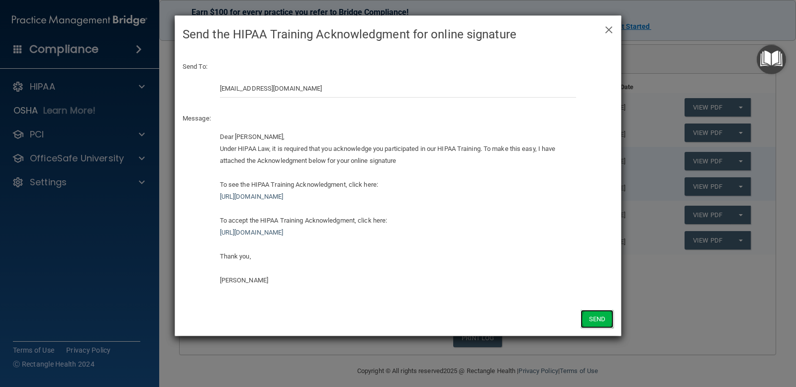
click at [592, 323] on button "Send" at bounding box center [597, 319] width 33 height 18
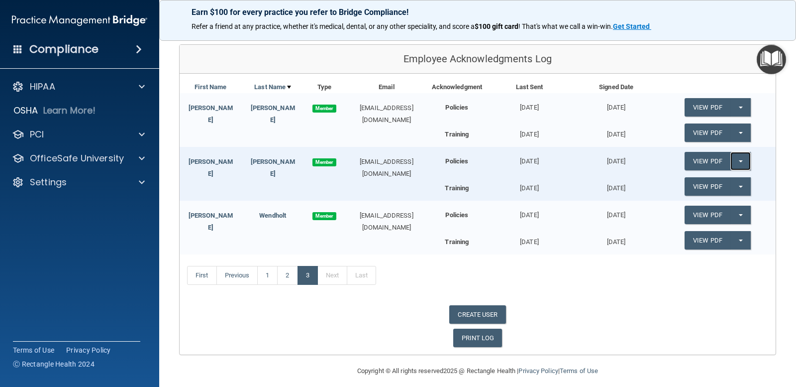
click at [734, 159] on button "Split button!" at bounding box center [741, 161] width 20 height 18
click at [738, 184] on link "Update Acknowledgment" at bounding box center [731, 181] width 92 height 15
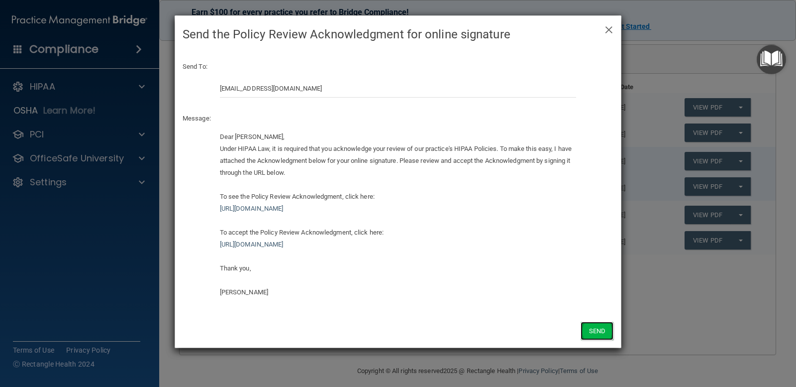
click at [599, 324] on button "Send" at bounding box center [597, 331] width 33 height 18
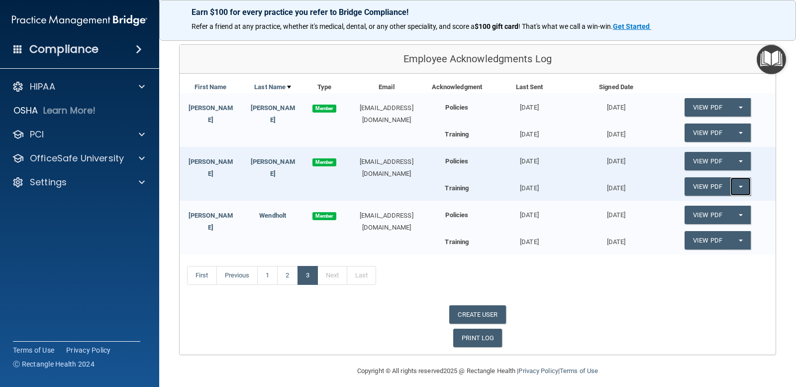
click at [739, 185] on button "Split button!" at bounding box center [741, 186] width 20 height 18
click at [728, 205] on link "Update Acknowledgment" at bounding box center [731, 206] width 92 height 15
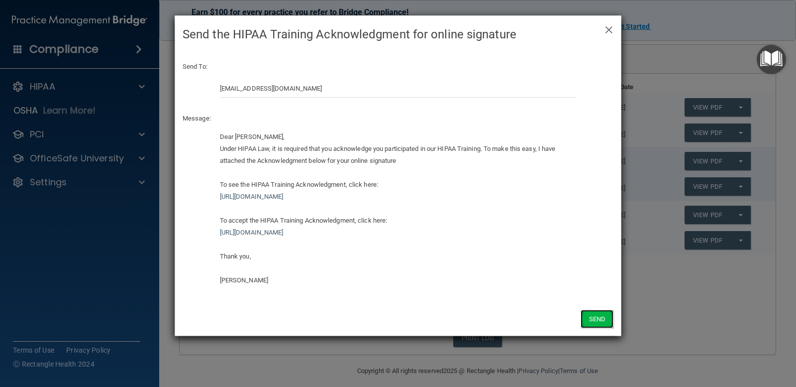
click at [595, 317] on button "Send" at bounding box center [597, 319] width 33 height 18
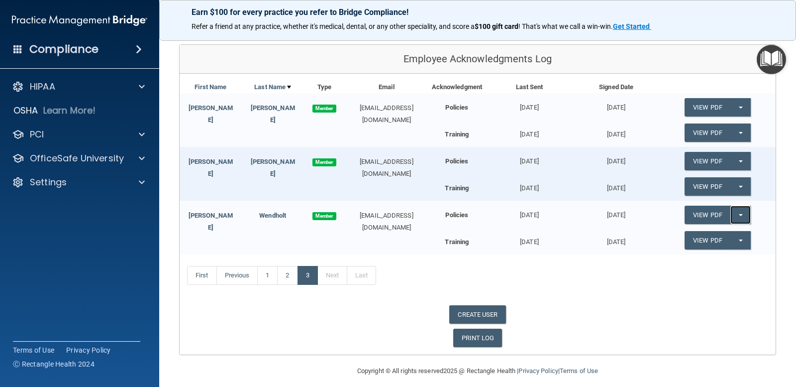
click at [737, 215] on button "Split button!" at bounding box center [741, 215] width 20 height 18
click at [733, 235] on link "Update Acknowledgment" at bounding box center [731, 234] width 92 height 15
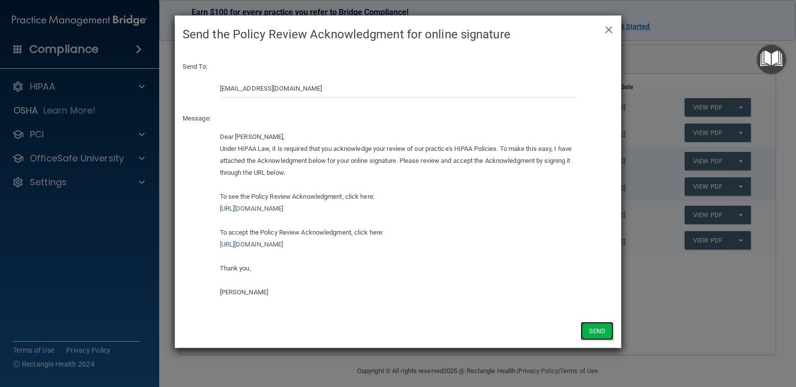
click at [597, 333] on button "Send" at bounding box center [597, 331] width 33 height 18
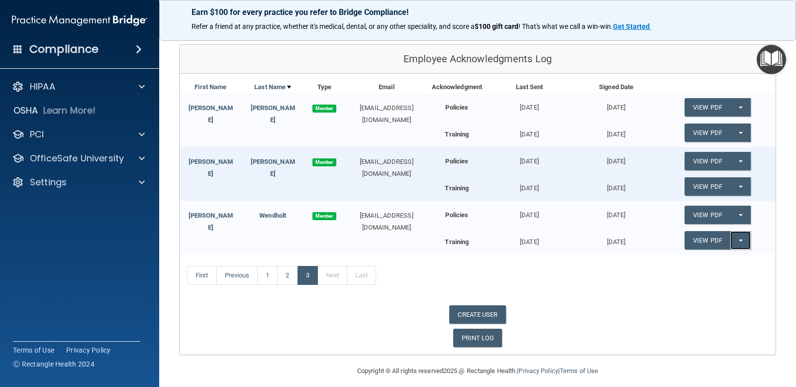
click at [736, 236] on button "Split button!" at bounding box center [741, 240] width 20 height 18
click at [724, 260] on link "Update Acknowledgment" at bounding box center [731, 260] width 92 height 15
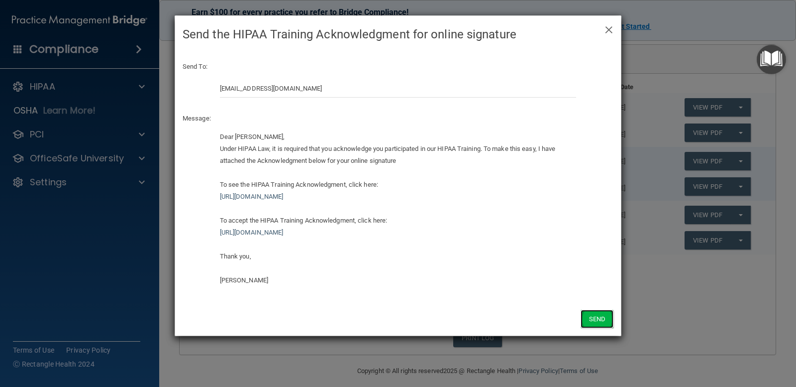
click at [598, 324] on button "Send" at bounding box center [597, 319] width 33 height 18
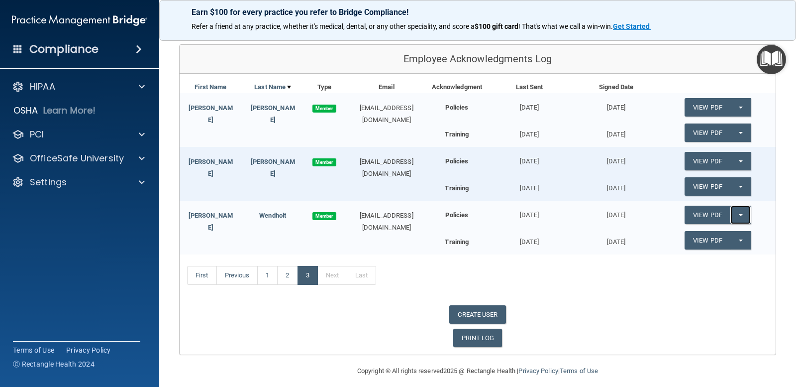
click at [734, 214] on button "Split button!" at bounding box center [741, 215] width 20 height 18
click at [734, 237] on link "Update Acknowledgment" at bounding box center [731, 234] width 92 height 15
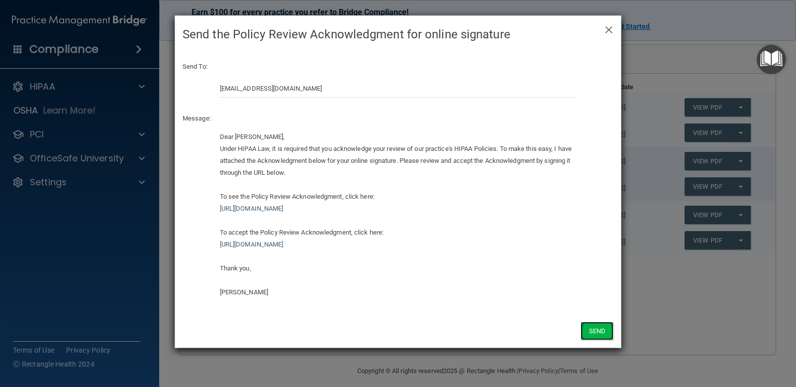
click at [592, 336] on button "Send" at bounding box center [597, 331] width 33 height 18
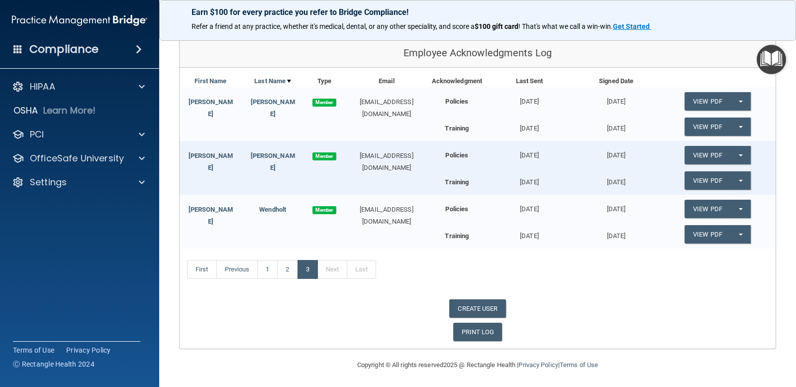
scroll to position [114, 0]
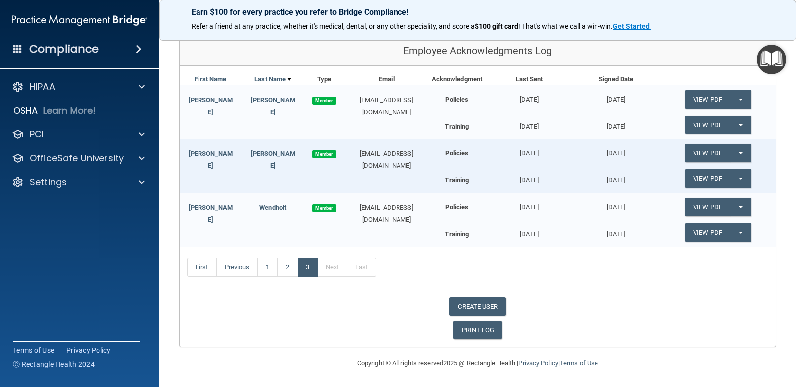
click at [426, 274] on div "First Previous 1 2 3 Next Last" at bounding box center [478, 269] width 596 height 46
click at [318, 158] on span "Member" at bounding box center [325, 154] width 24 height 8
click at [322, 100] on span "Member" at bounding box center [325, 101] width 24 height 8
click at [77, 182] on div "Settings" at bounding box center [65, 182] width 123 height 12
click at [77, 202] on p "My Account" at bounding box center [74, 206] width 136 height 10
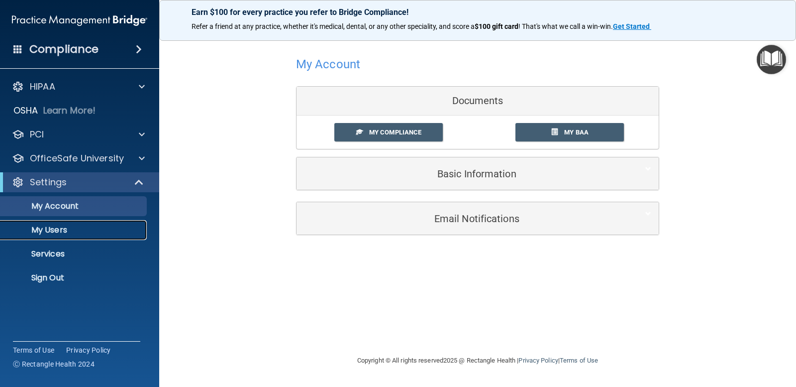
click at [61, 232] on p "My Users" at bounding box center [74, 230] width 136 height 10
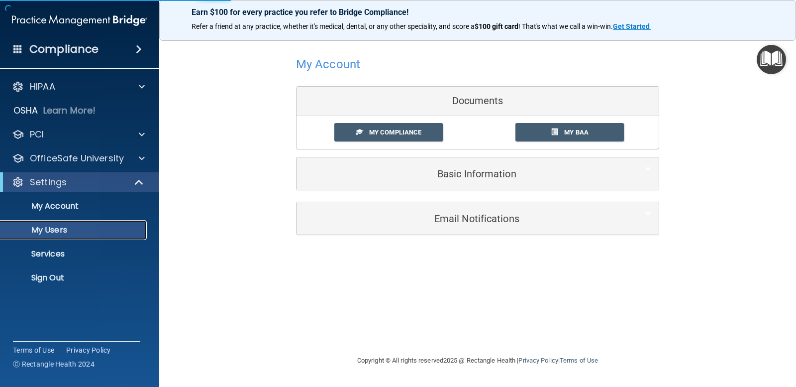
select select "20"
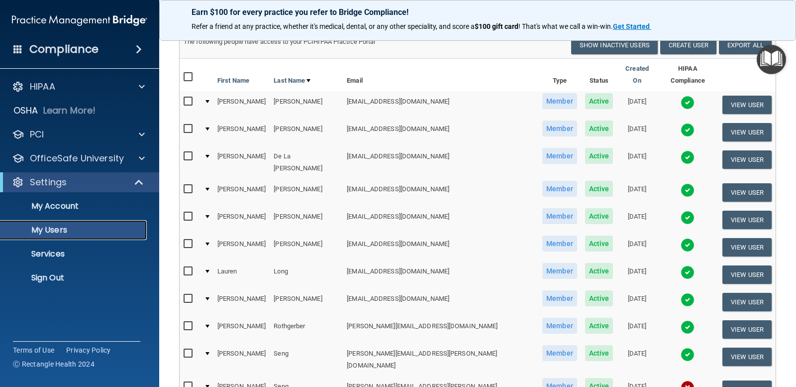
scroll to position [199, 0]
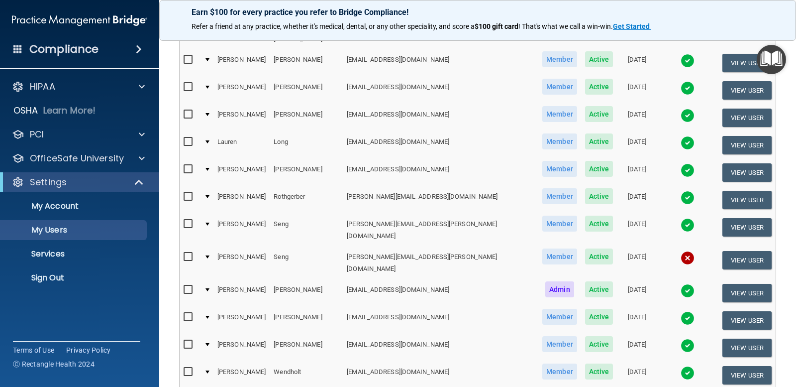
click at [681, 251] on img at bounding box center [688, 258] width 14 height 14
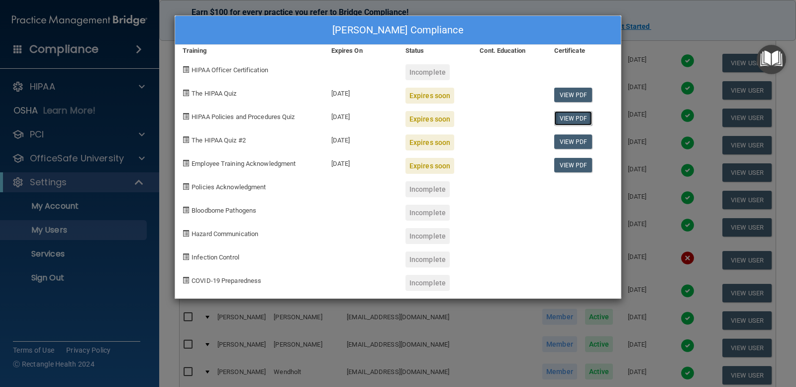
click at [574, 122] on link "View PDF" at bounding box center [573, 118] width 38 height 14
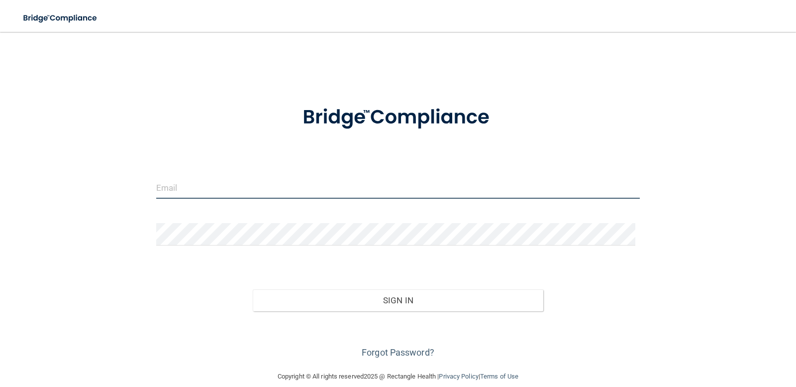
drag, startPoint x: 327, startPoint y: 186, endPoint x: 320, endPoint y: 185, distance: 7.0
click at [327, 186] on input "email" at bounding box center [398, 187] width 484 height 22
type input "[EMAIL_ADDRESS][DOMAIN_NAME]"
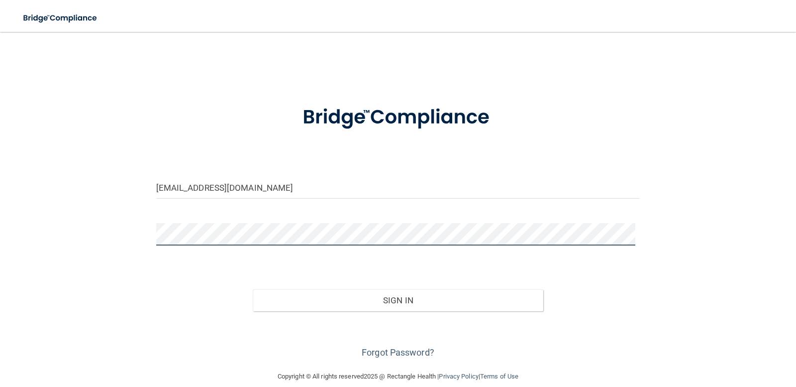
click at [253, 289] on button "Sign In" at bounding box center [398, 300] width 291 height 22
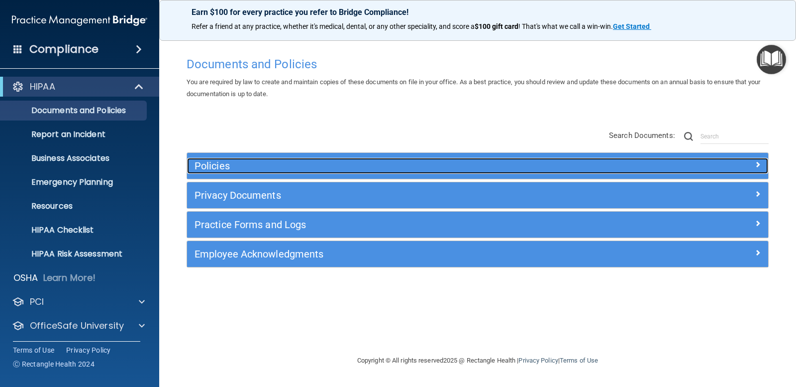
click at [392, 163] on h5 "Policies" at bounding box center [405, 165] width 421 height 11
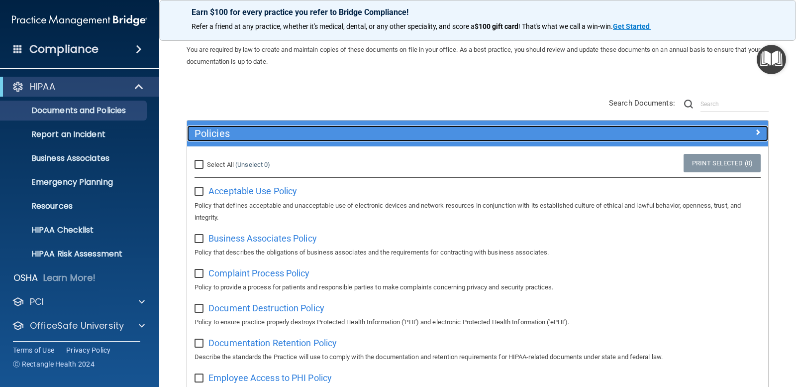
scroll to position [50, 0]
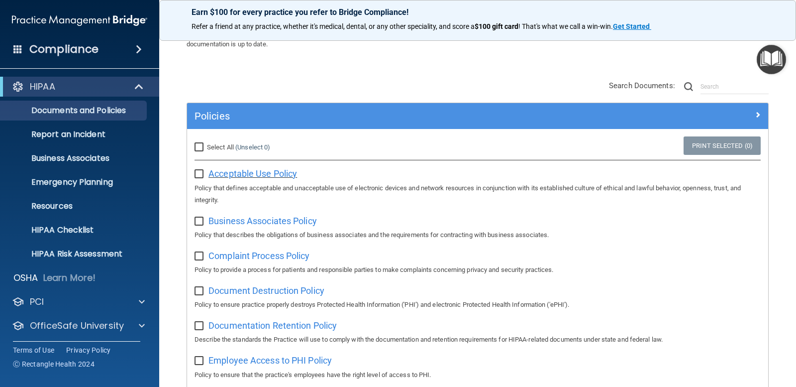
click at [260, 179] on span "Acceptable Use Policy" at bounding box center [253, 173] width 89 height 10
